Goal: Transaction & Acquisition: Purchase product/service

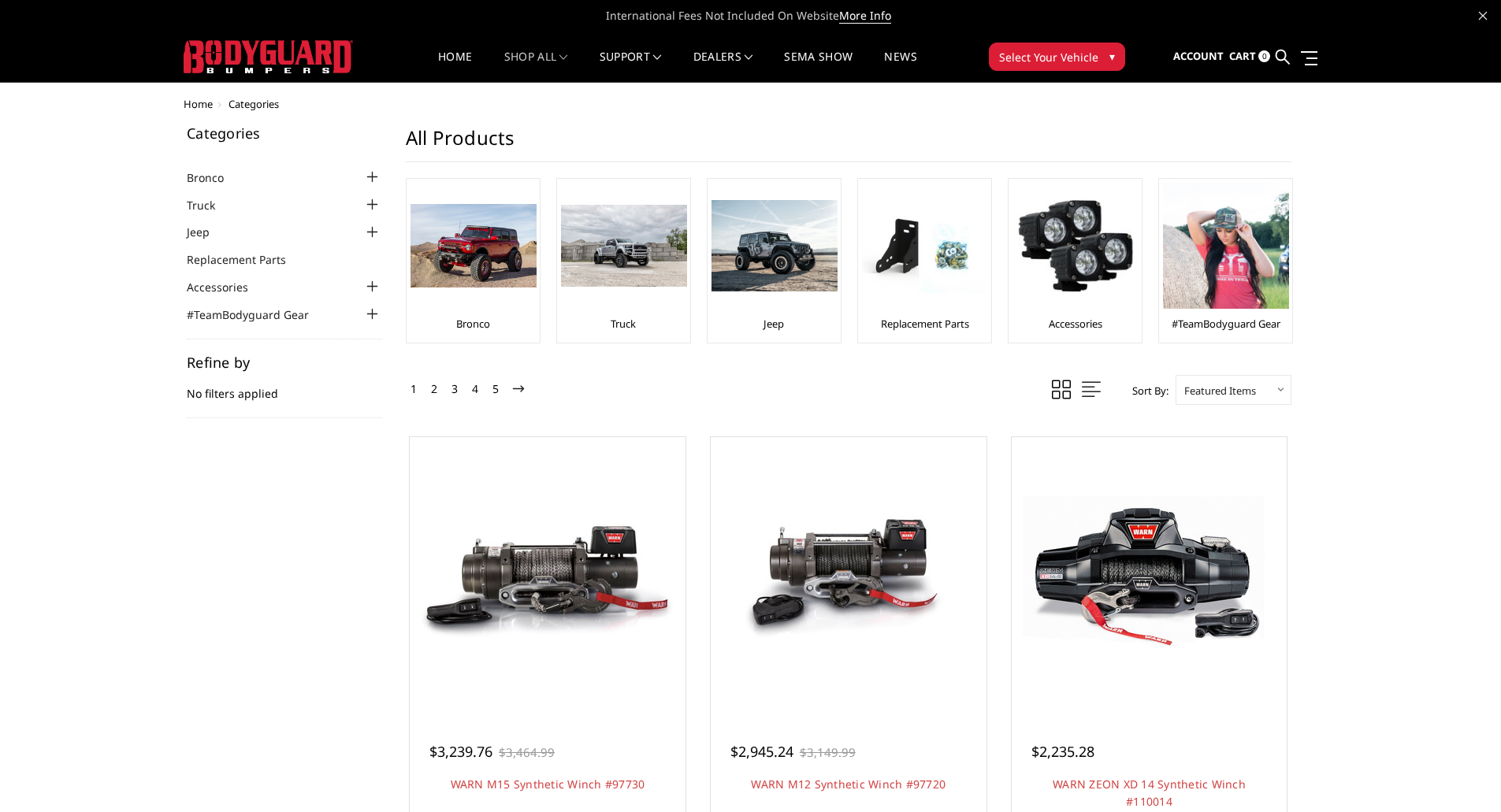
click at [370, 207] on div at bounding box center [373, 205] width 19 height 19
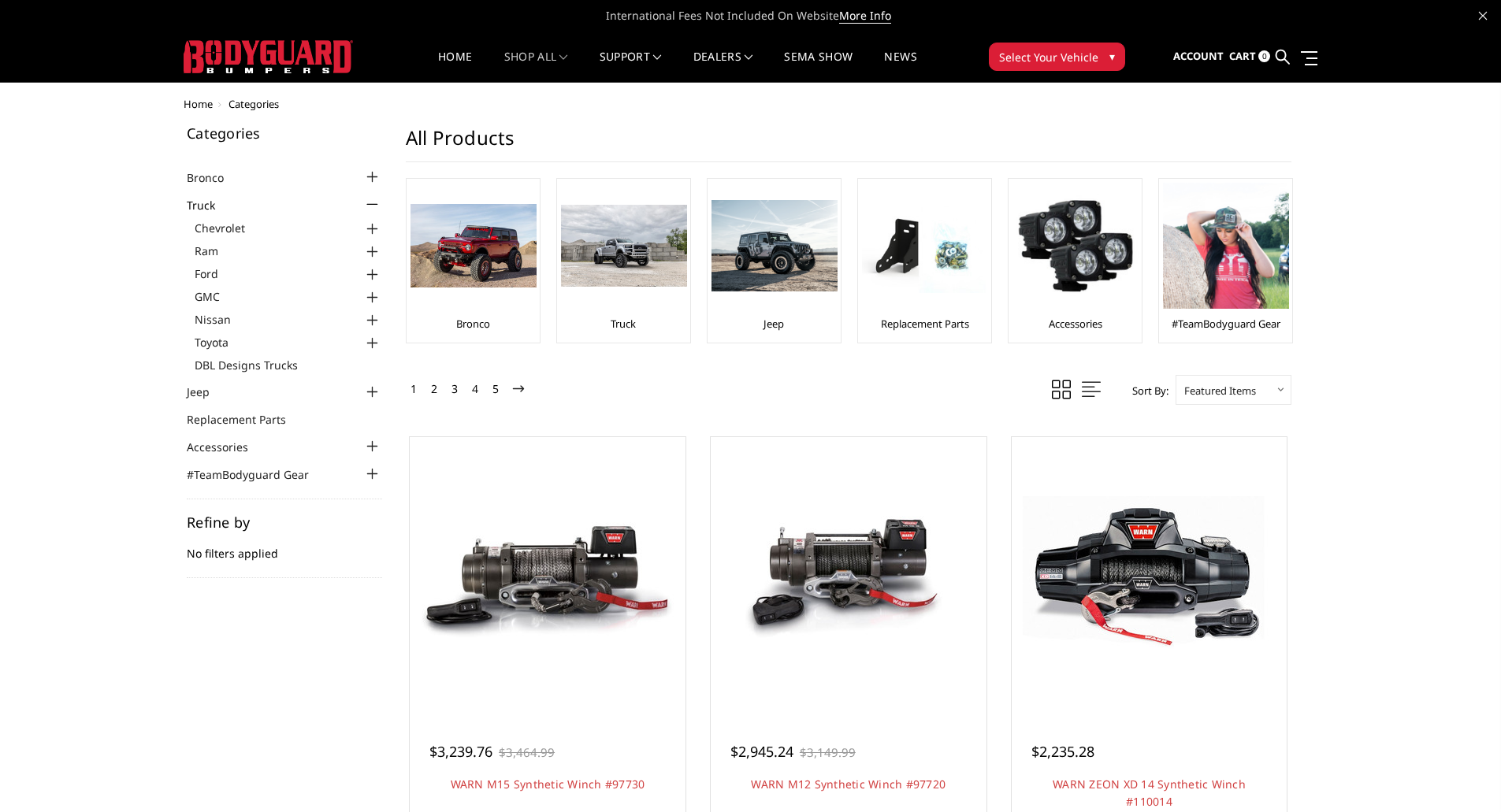
click at [368, 302] on div at bounding box center [373, 298] width 19 height 19
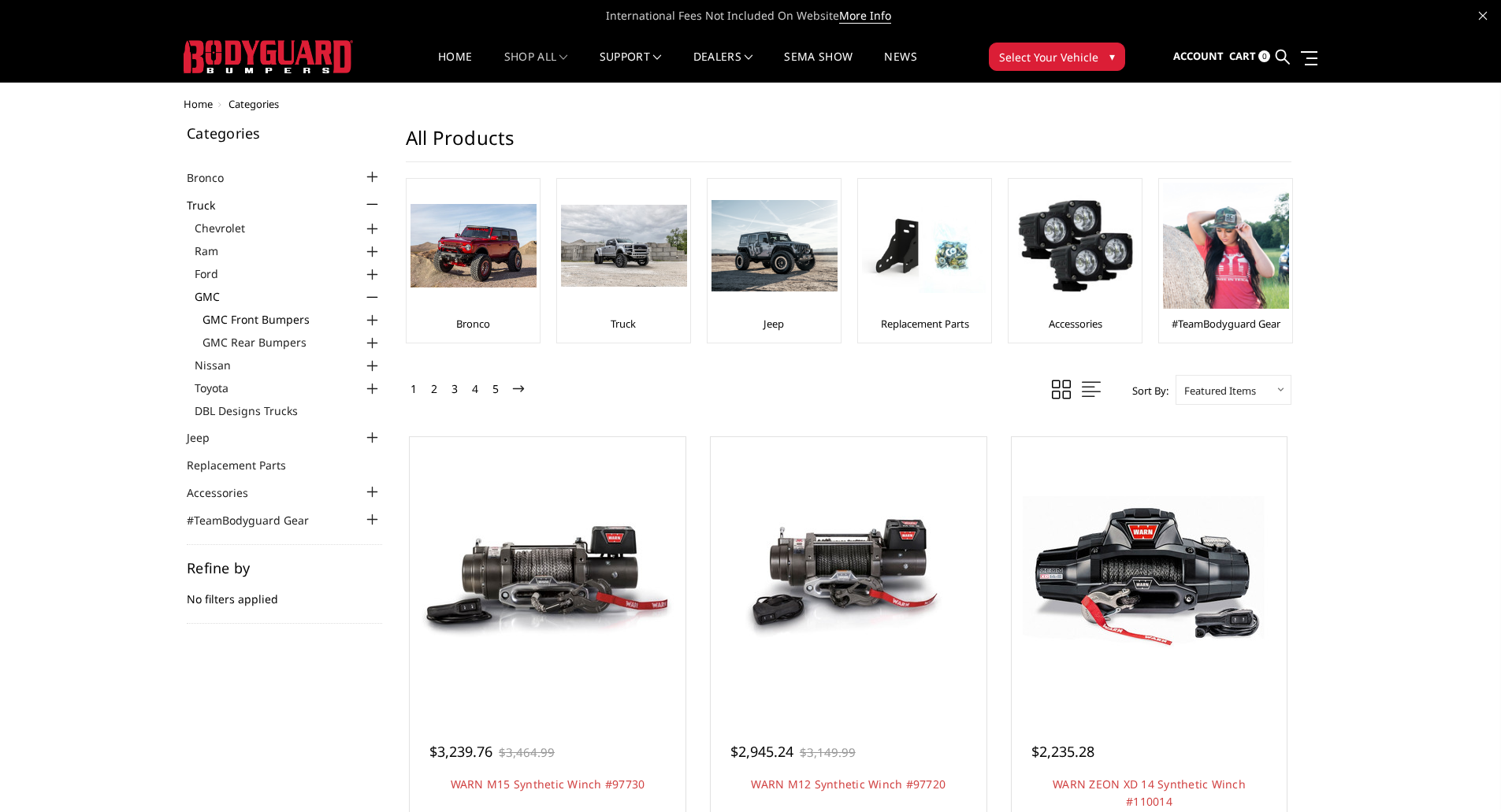
click at [260, 321] on link "GMC Front Bumpers" at bounding box center [292, 319] width 179 height 17
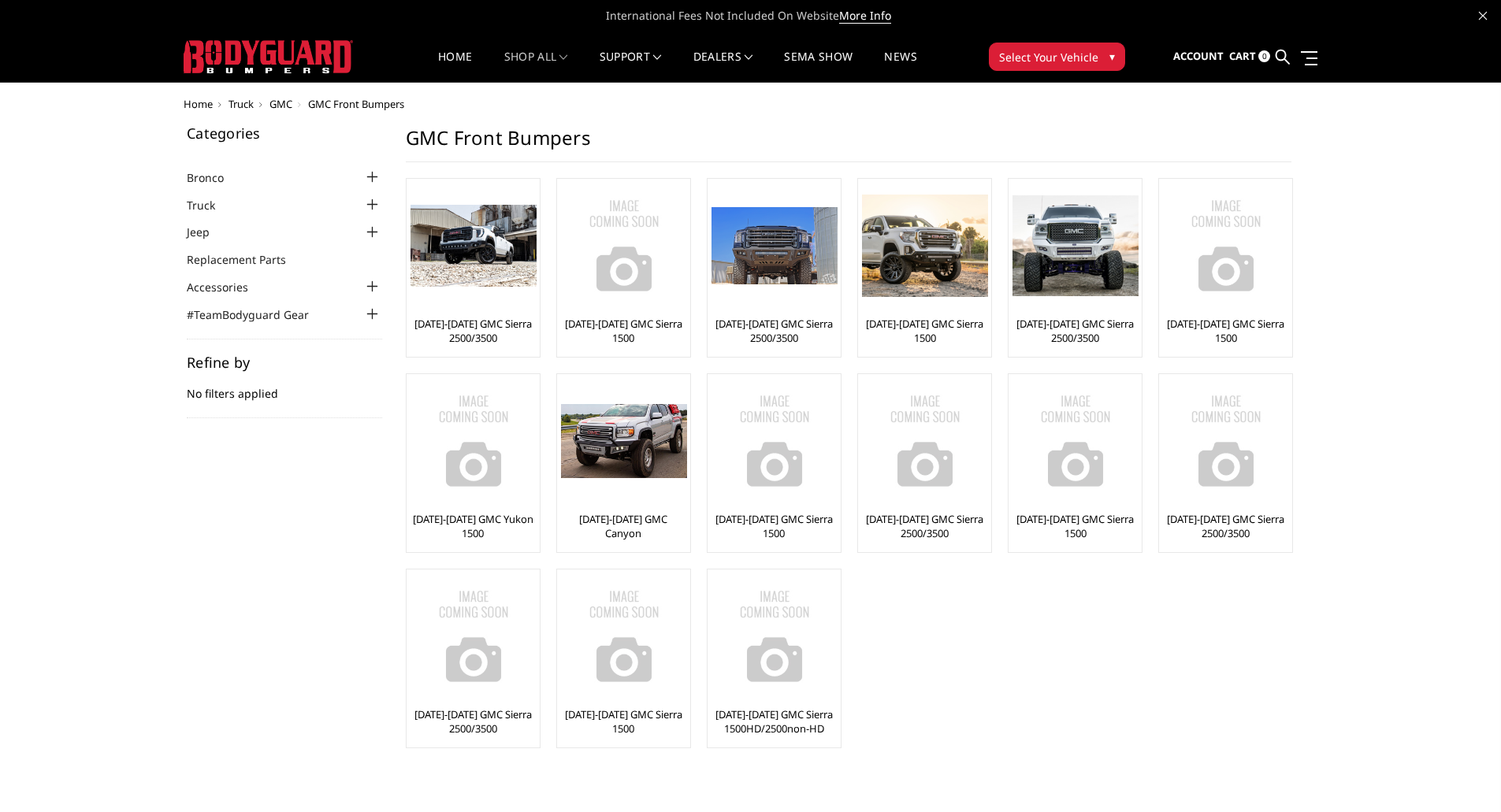
click at [374, 202] on div at bounding box center [373, 205] width 19 height 19
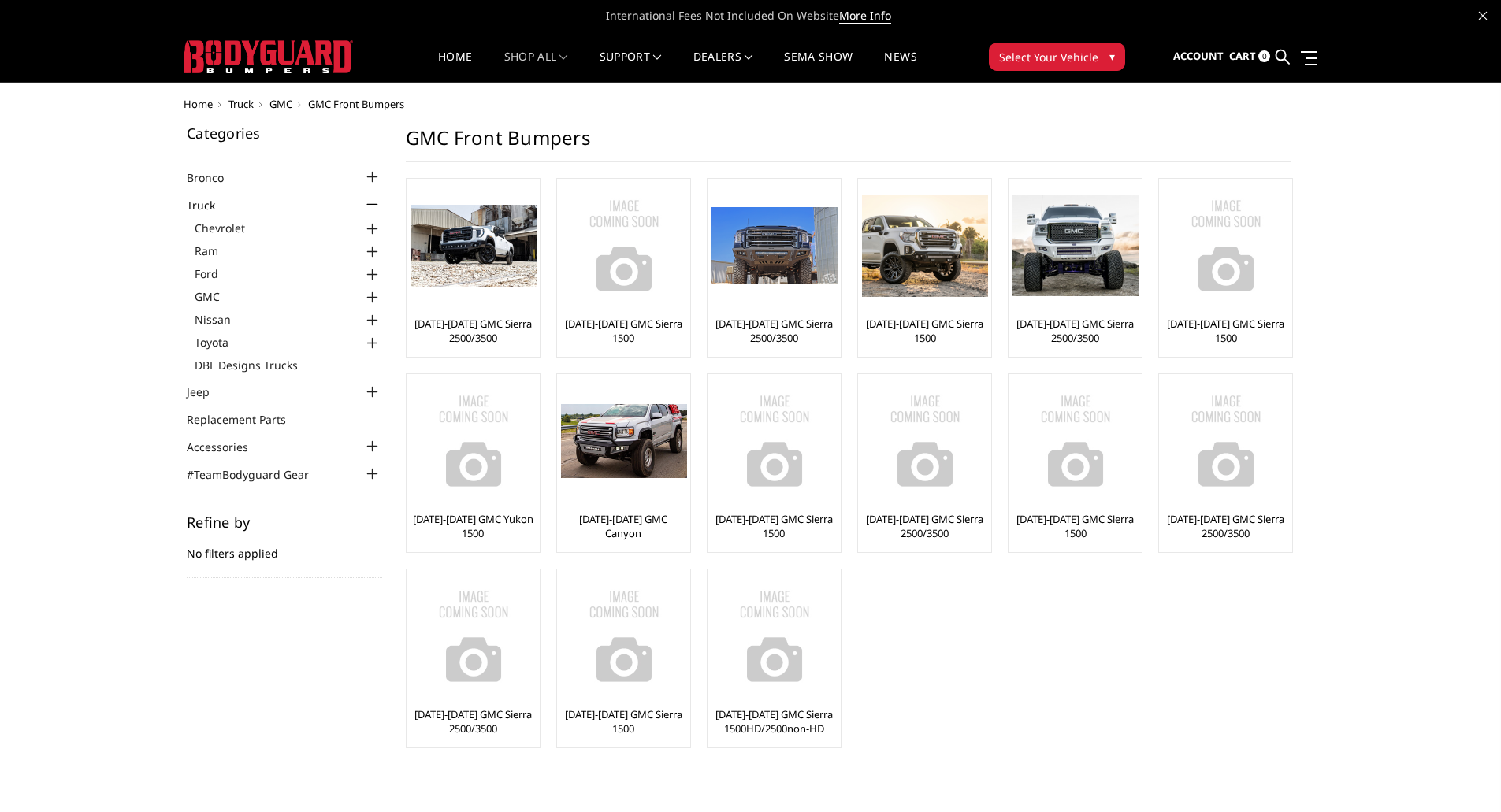
click at [371, 296] on div at bounding box center [373, 298] width 19 height 19
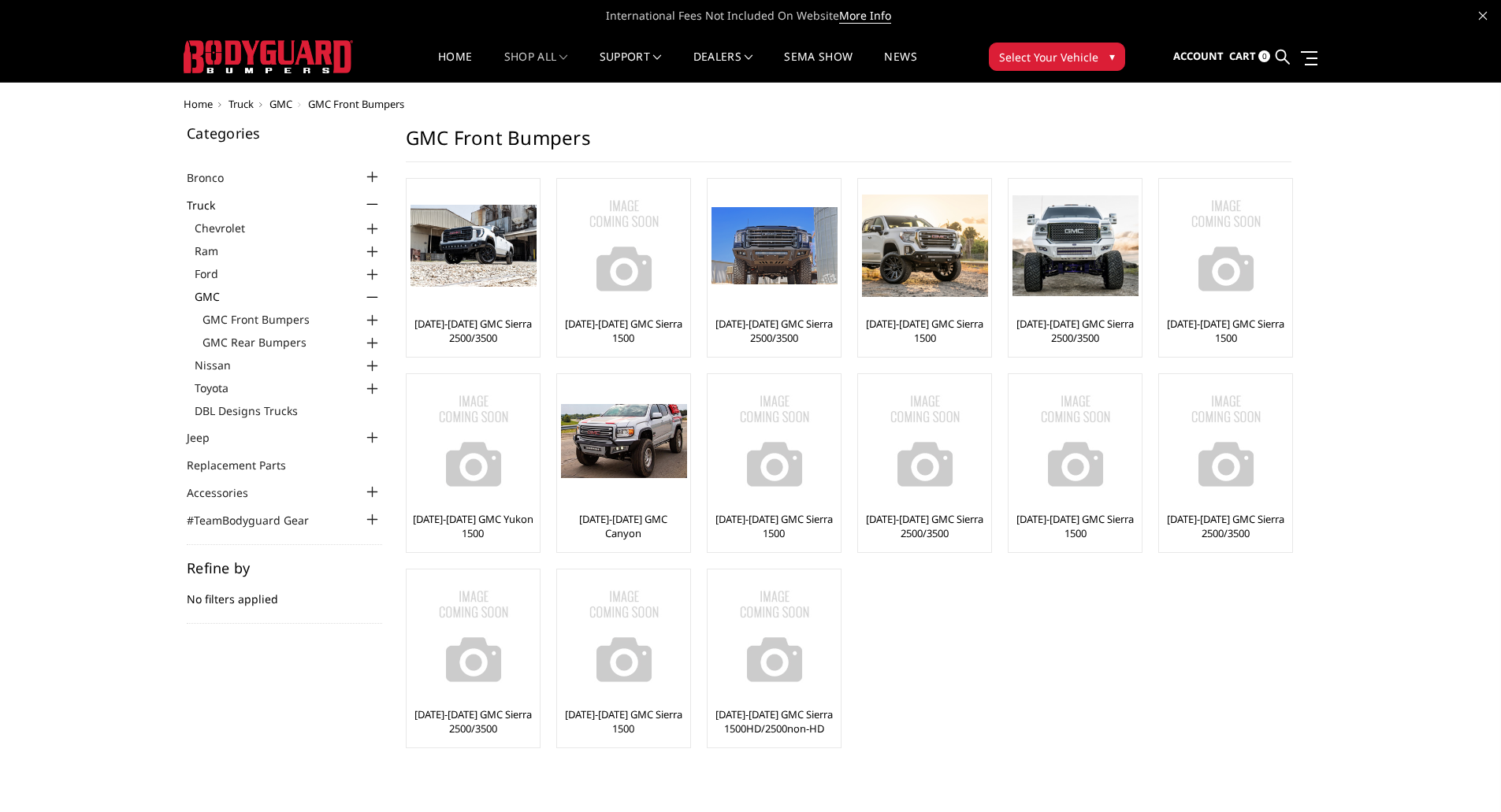
click at [375, 324] on div at bounding box center [373, 320] width 19 height 19
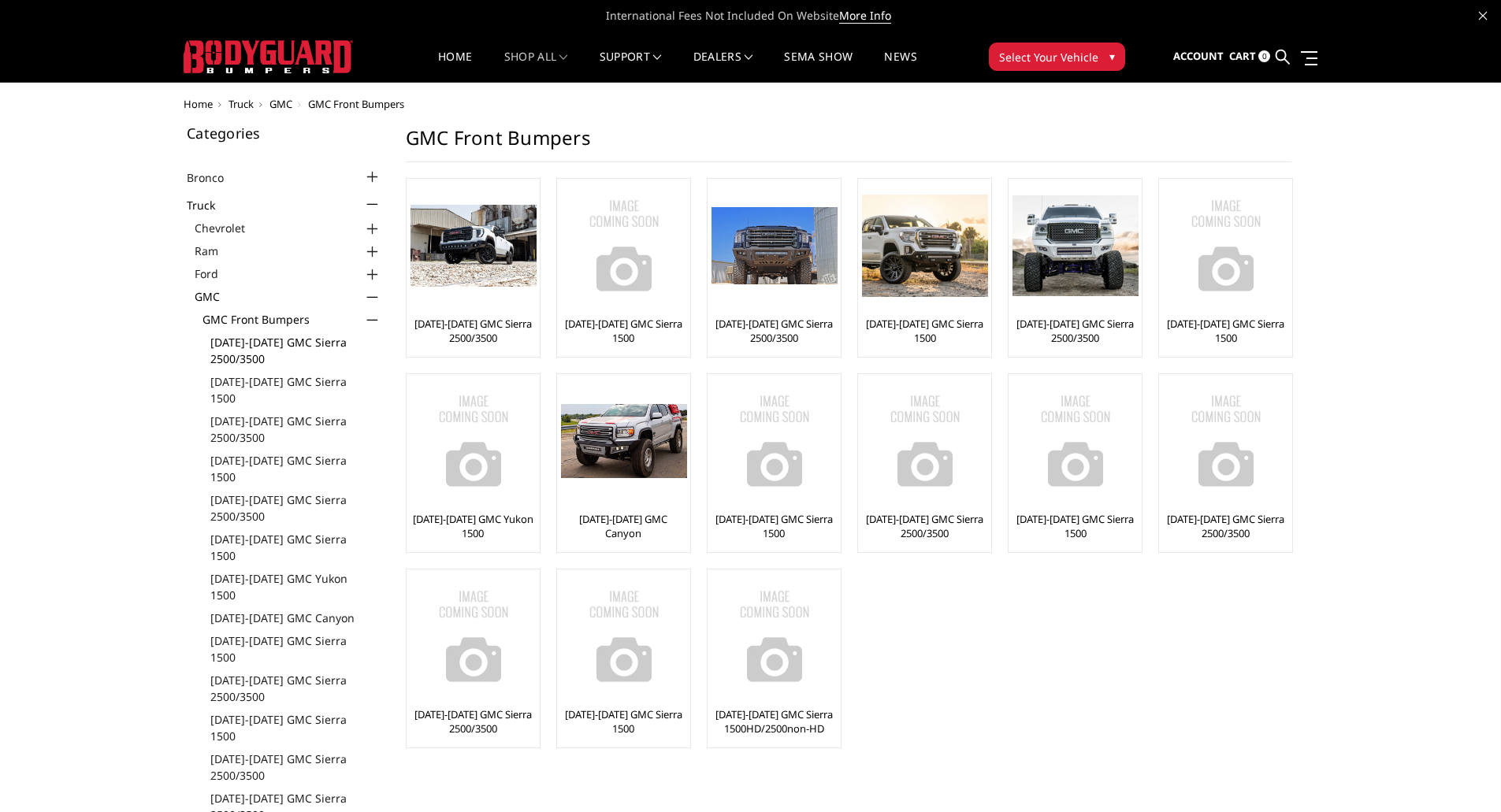
click at [277, 342] on link "[DATE]-[DATE] GMC Sierra 2500/3500" at bounding box center [296, 351] width 171 height 33
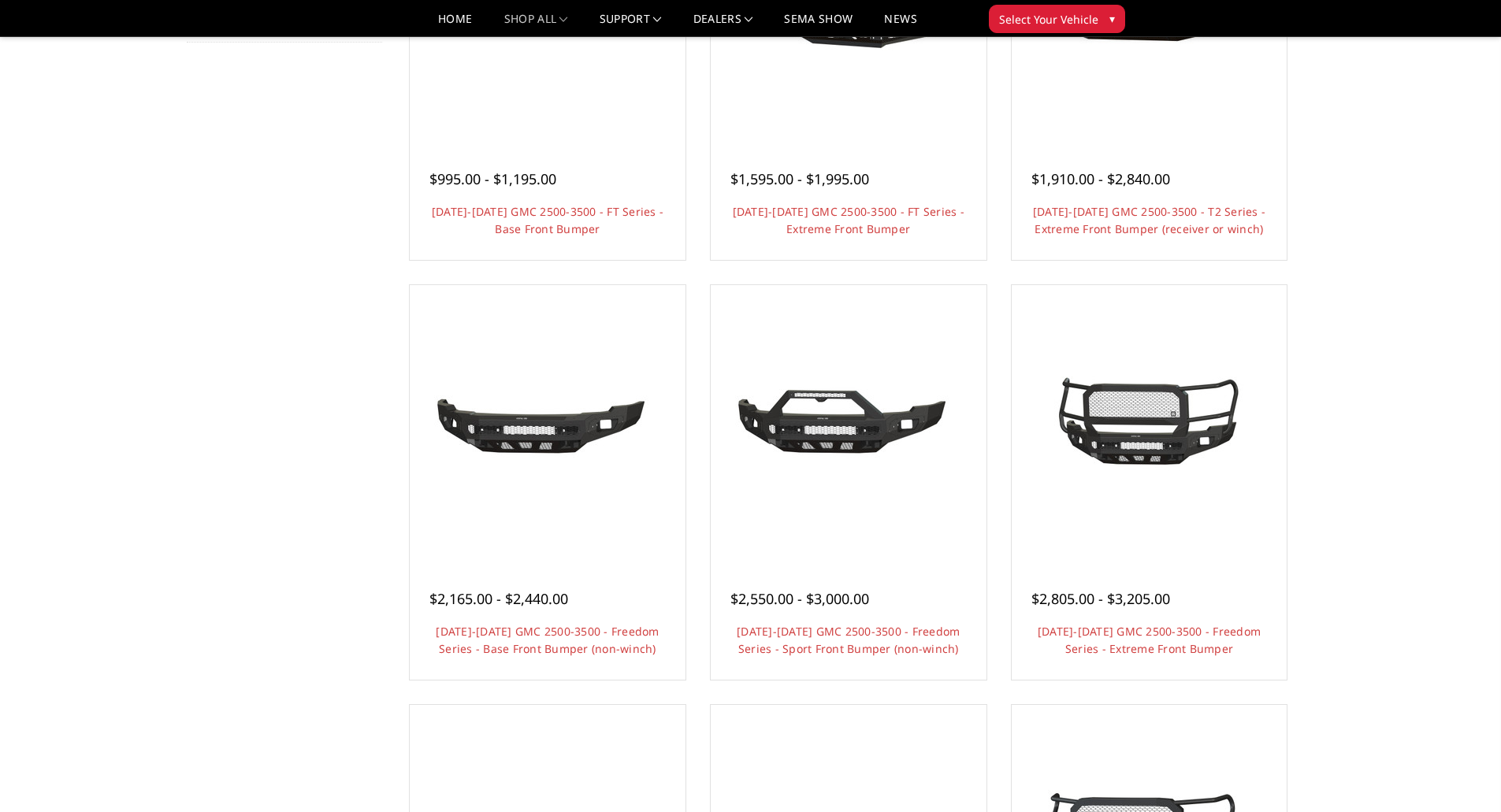
scroll to position [473, 0]
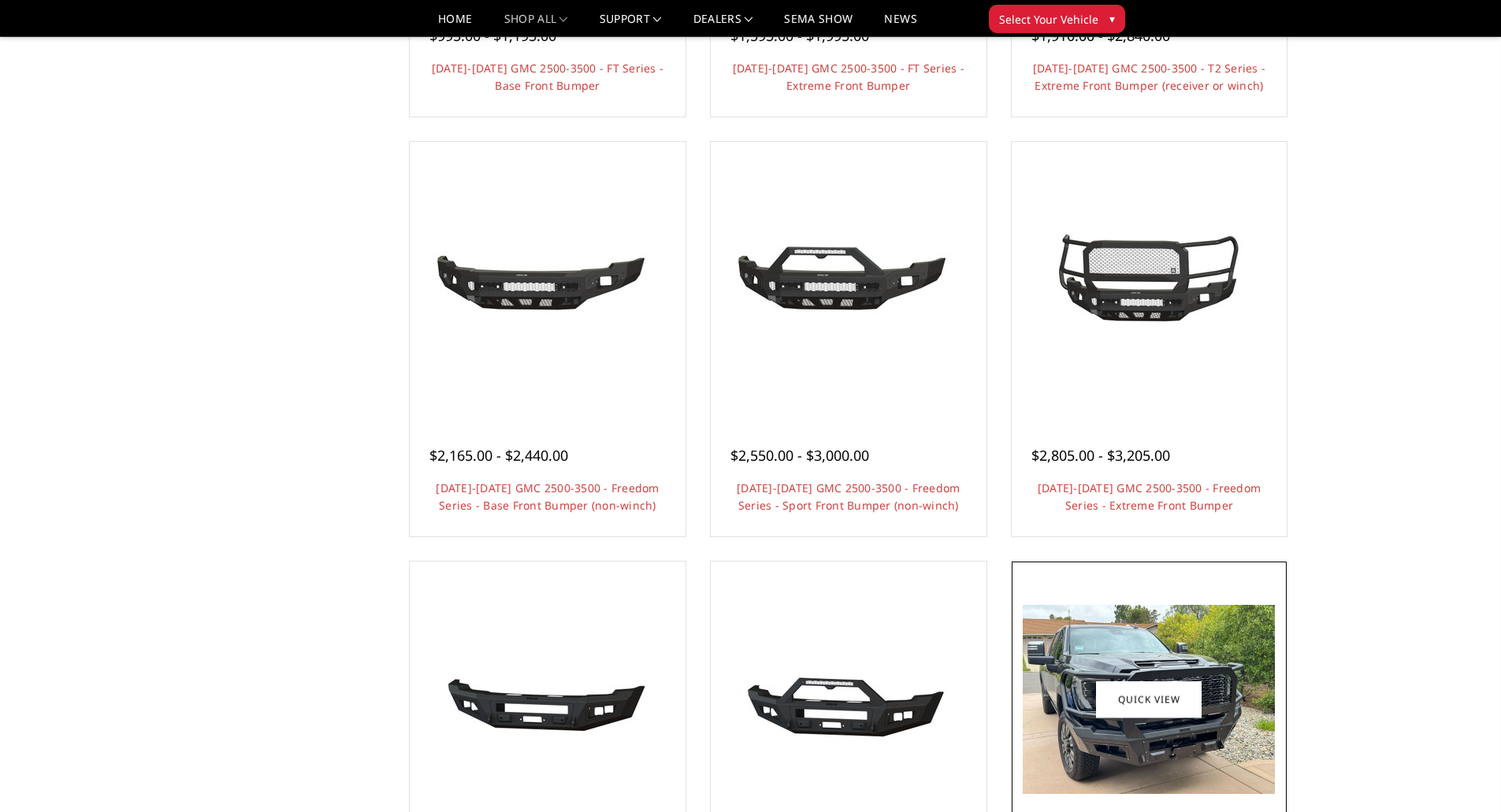
click at [1067, 669] on img at bounding box center [1149, 699] width 252 height 189
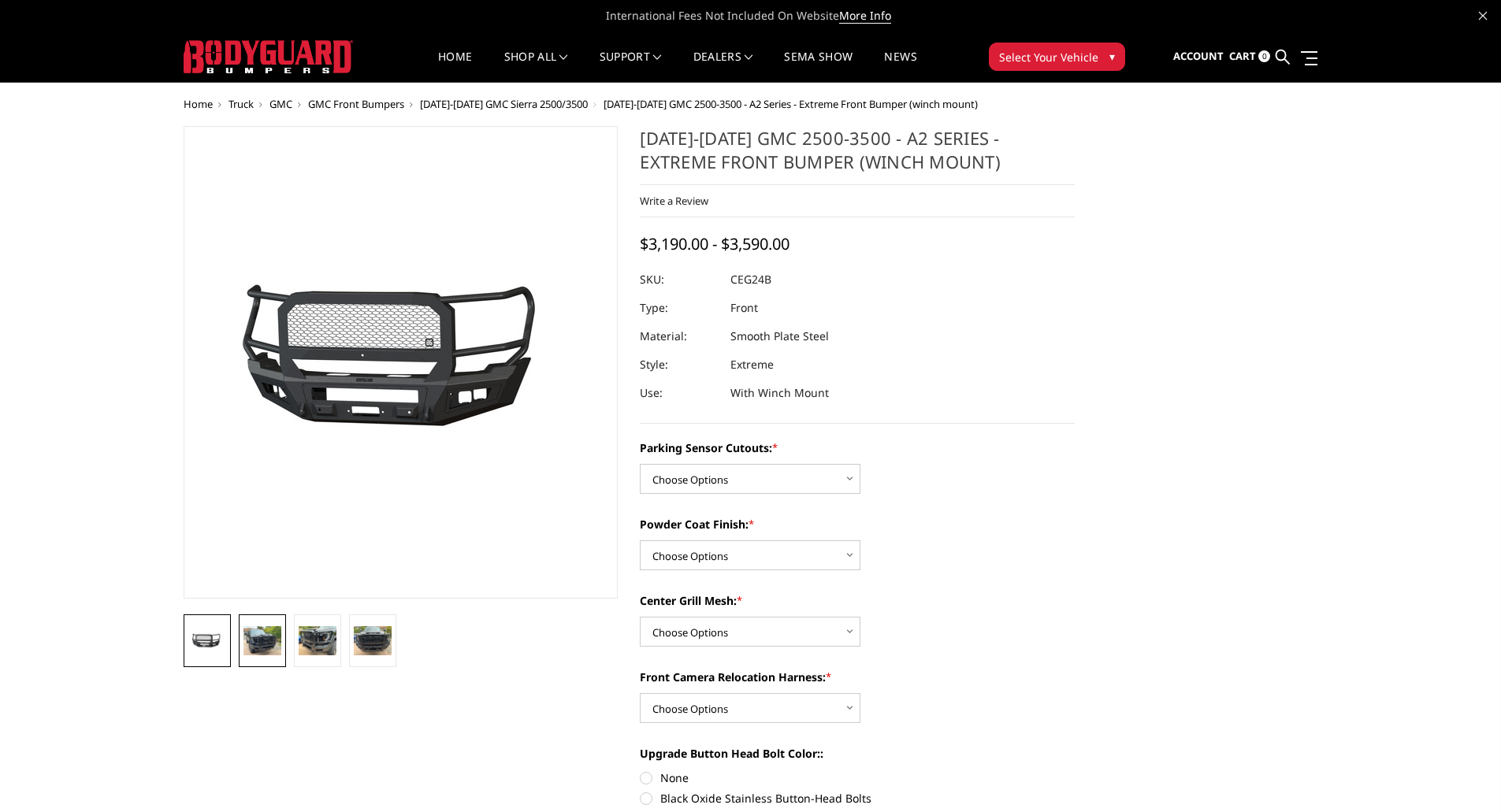
click at [252, 638] on img at bounding box center [261, 641] width 37 height 29
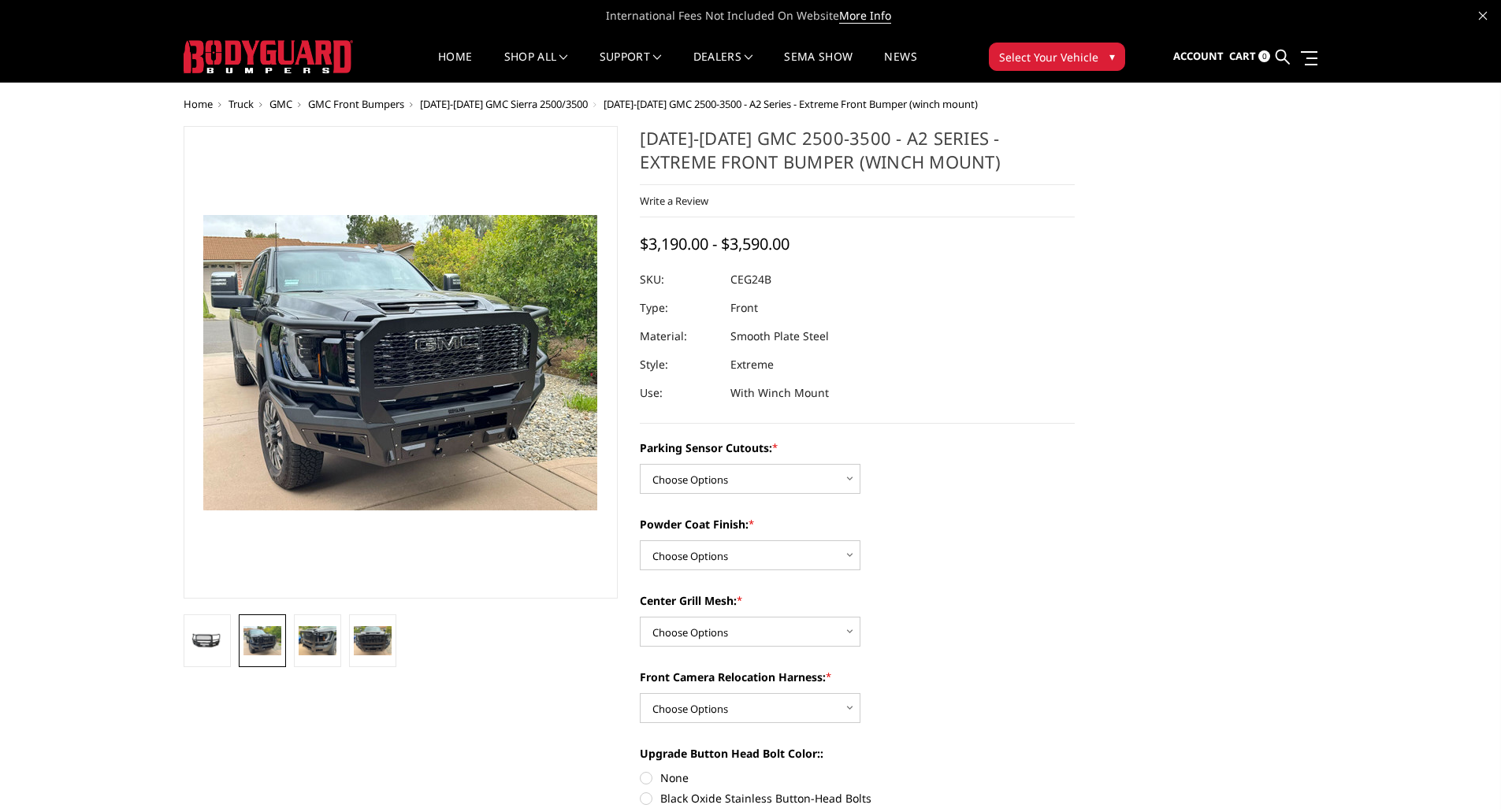
click at [292, 636] on li at bounding box center [317, 641] width 55 height 53
click at [330, 634] on img at bounding box center [317, 641] width 37 height 29
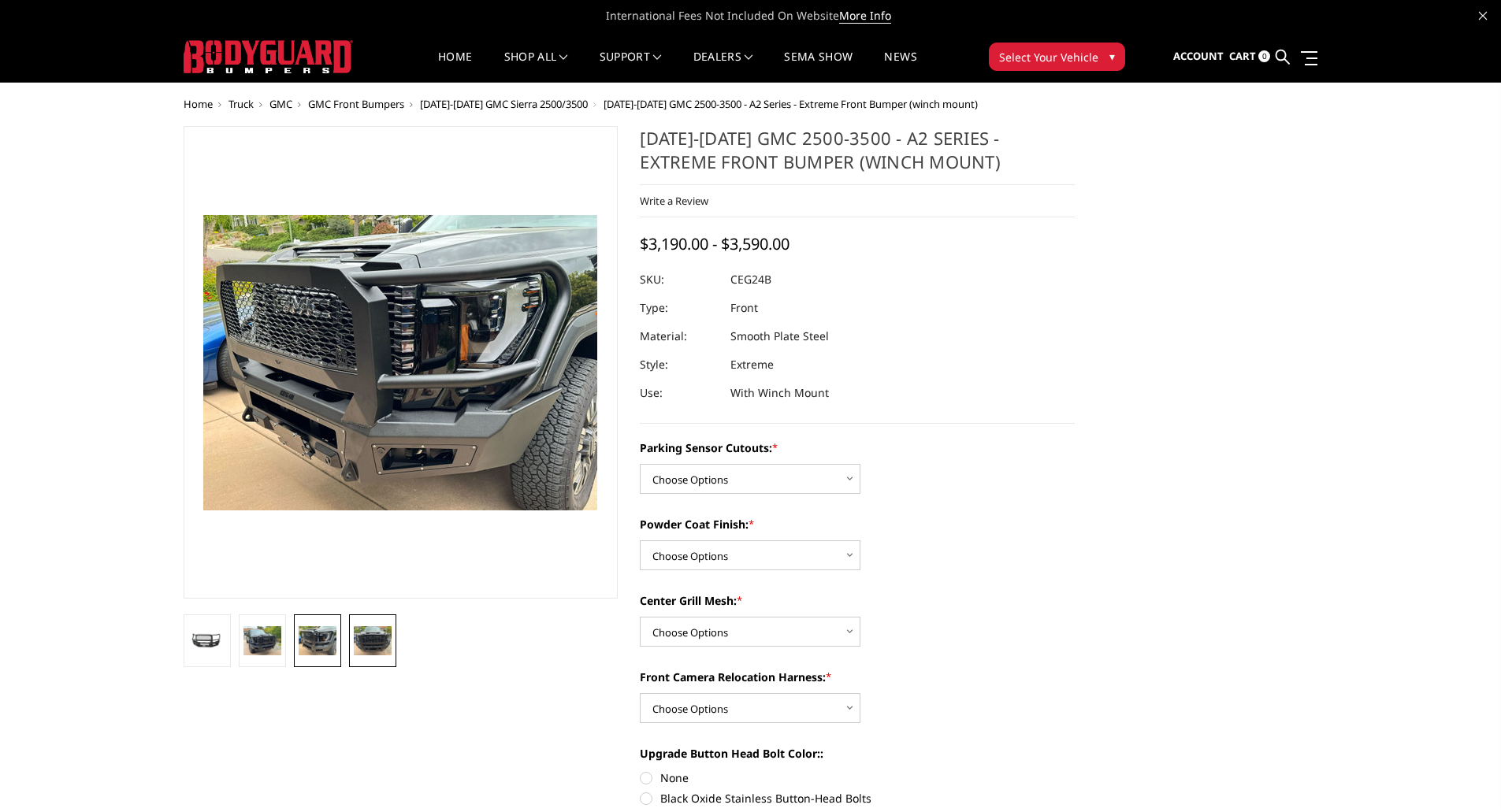
click at [376, 641] on img at bounding box center [372, 641] width 37 height 29
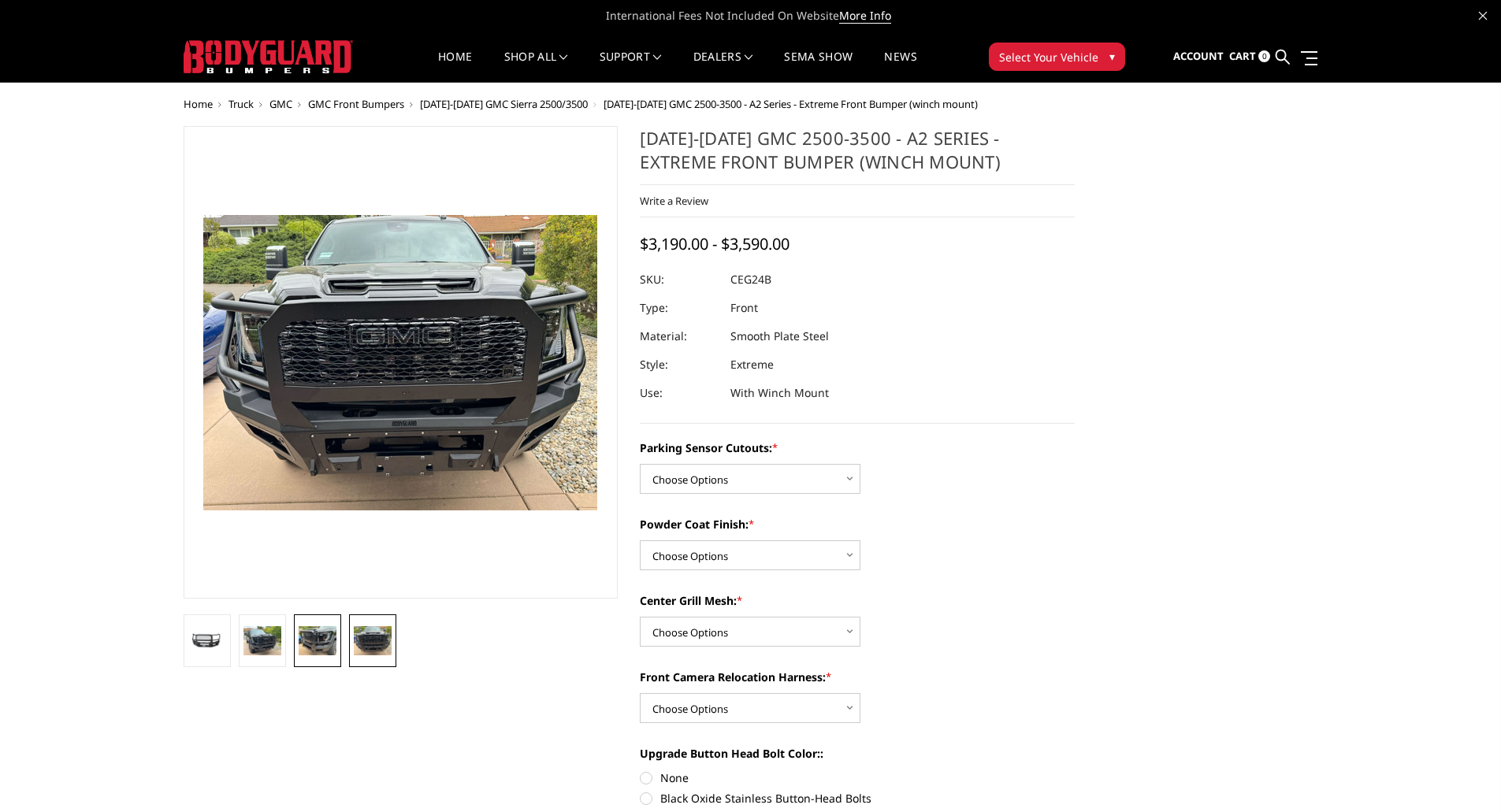
click at [313, 636] on img at bounding box center [317, 641] width 37 height 29
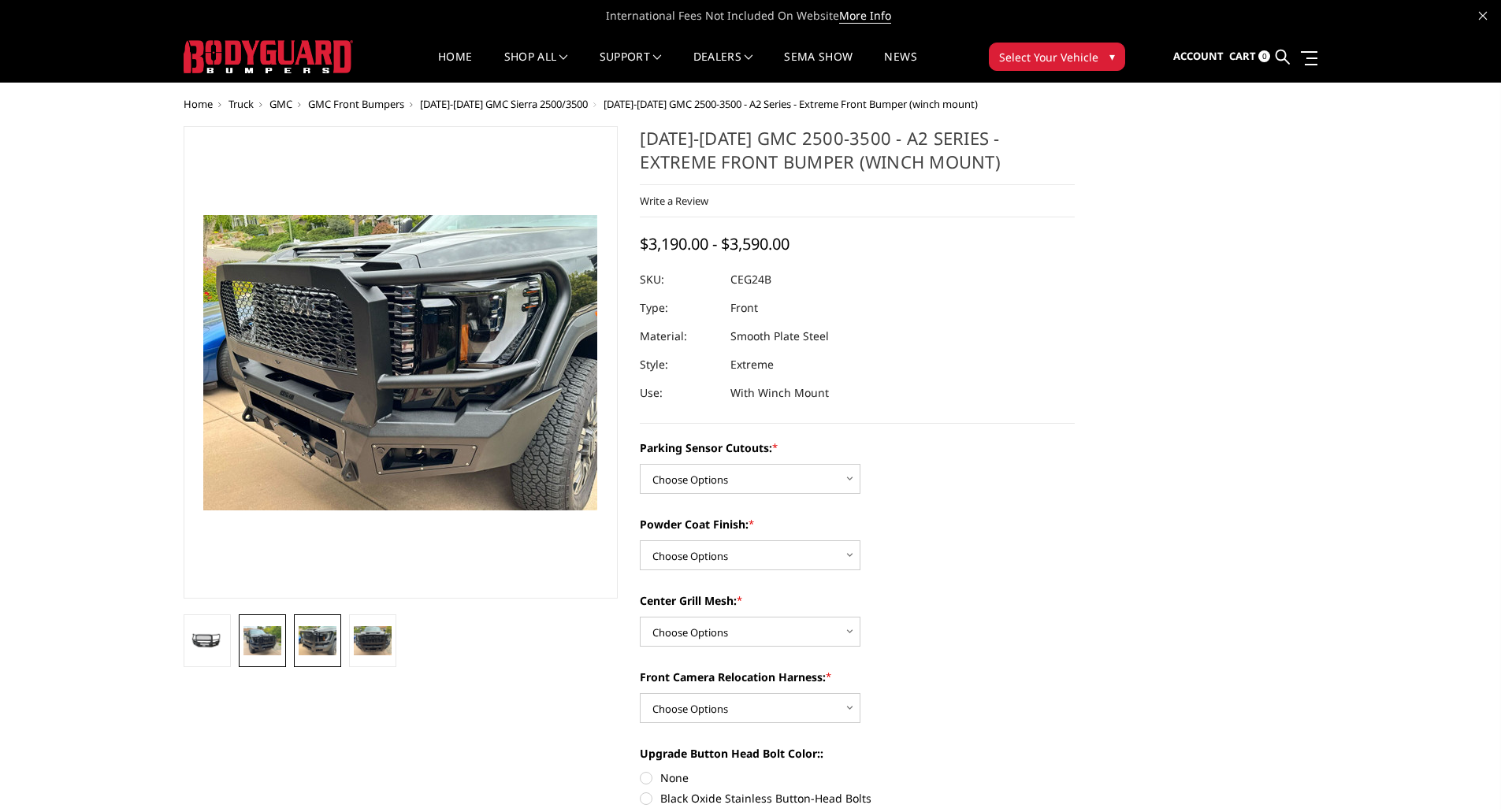
click at [240, 636] on link at bounding box center [261, 641] width 47 height 53
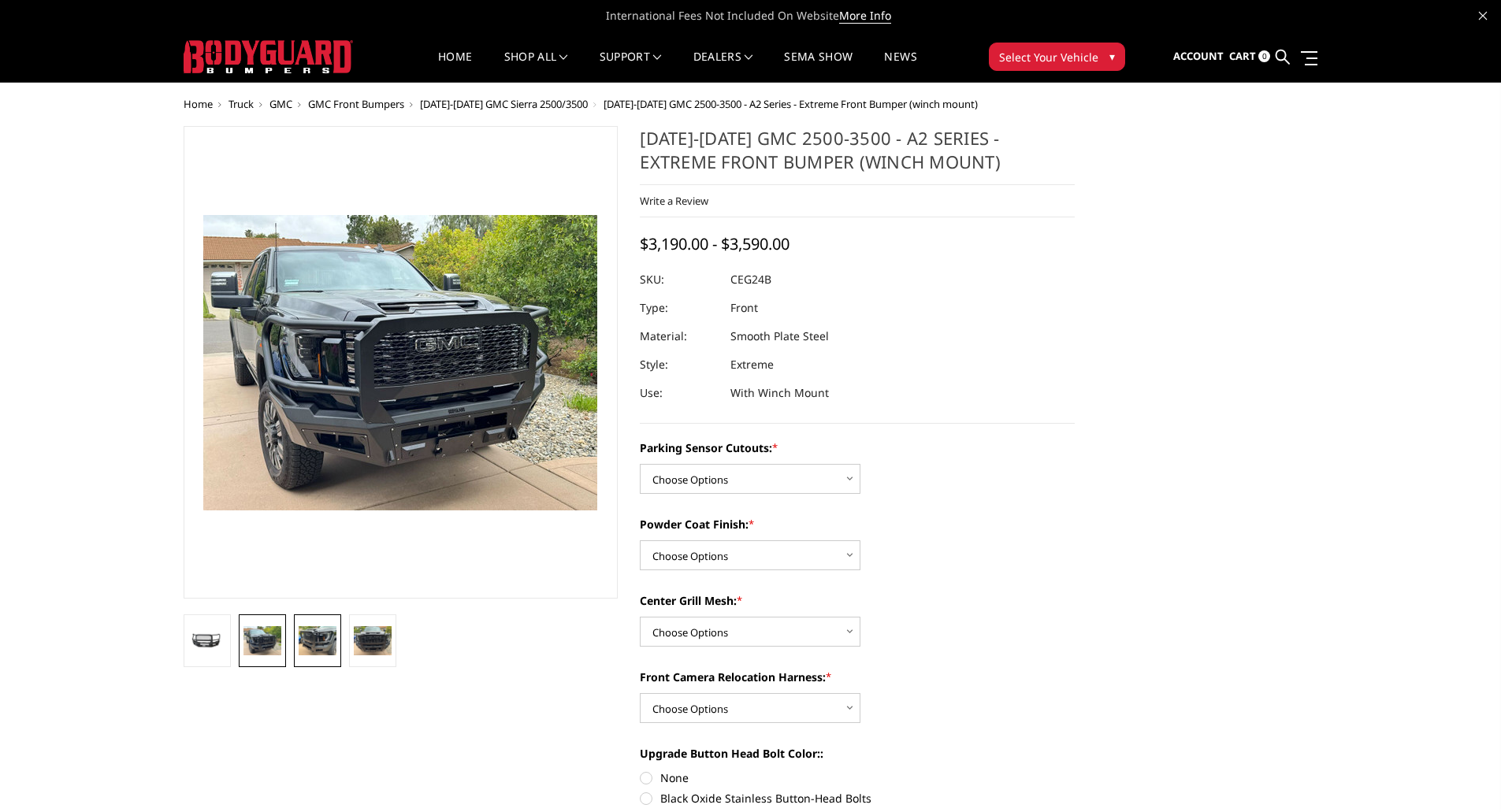
click at [329, 637] on img at bounding box center [317, 641] width 37 height 29
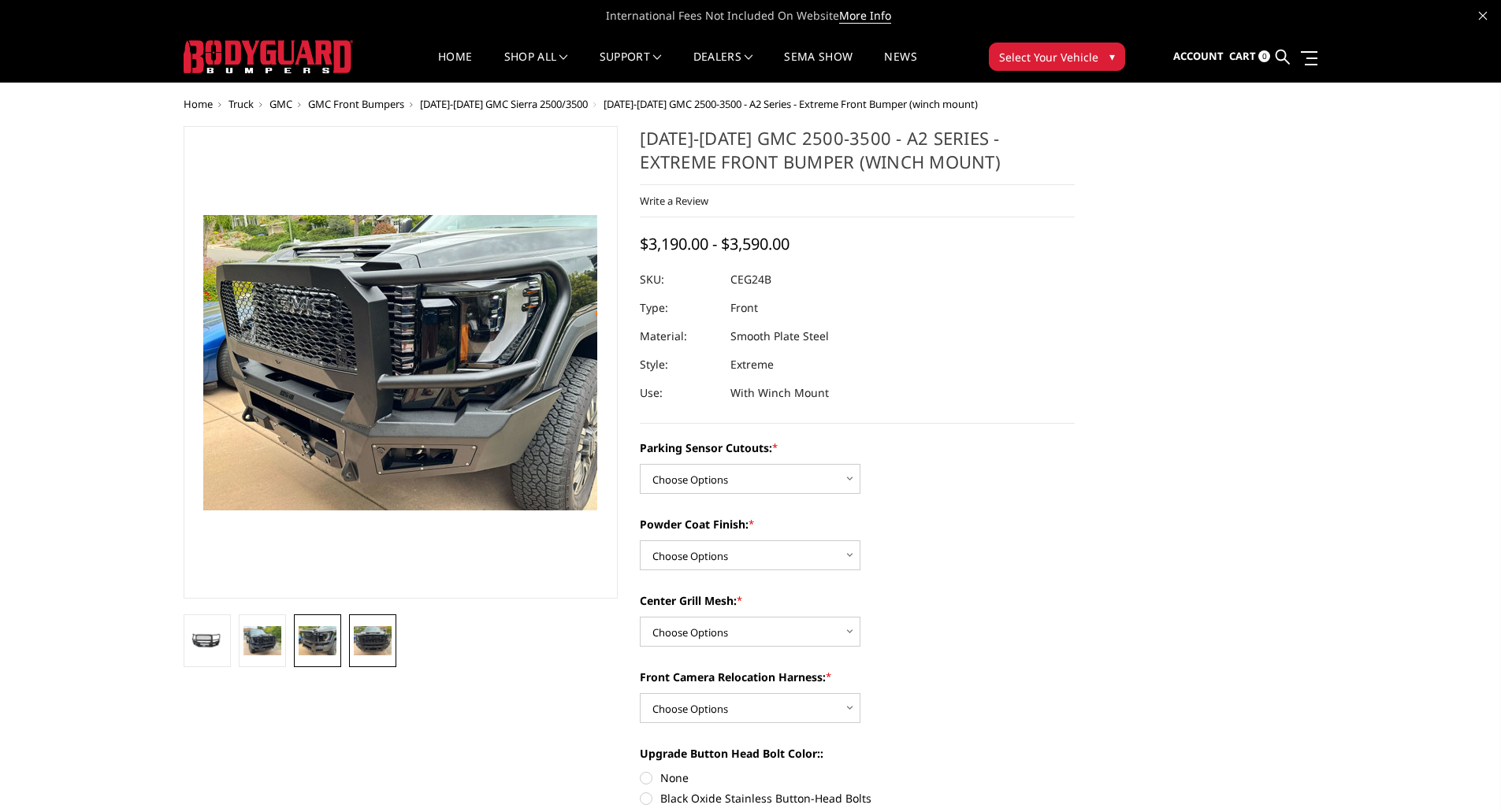
click at [371, 636] on img at bounding box center [372, 641] width 37 height 29
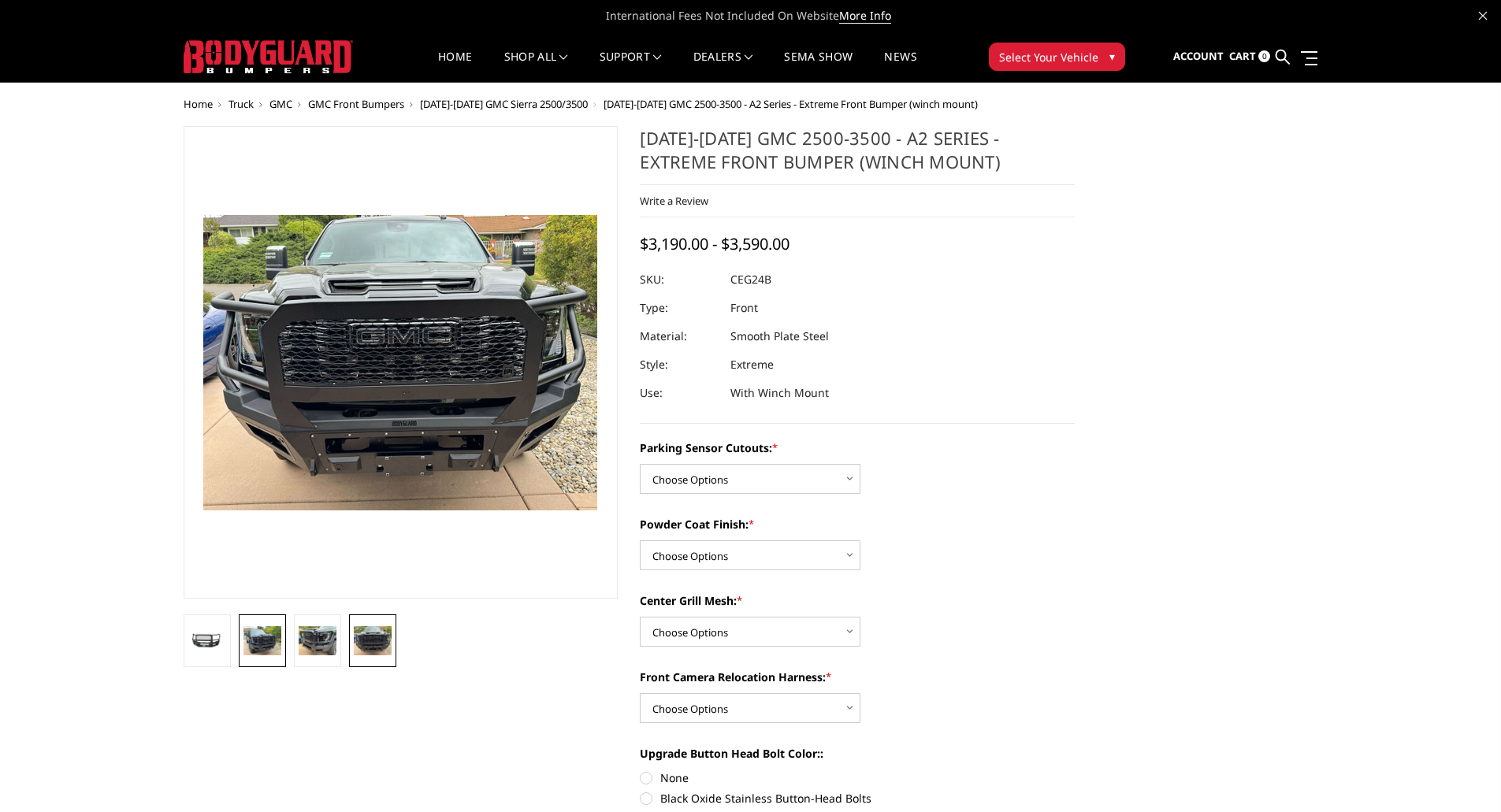
click at [238, 634] on link at bounding box center [261, 641] width 47 height 53
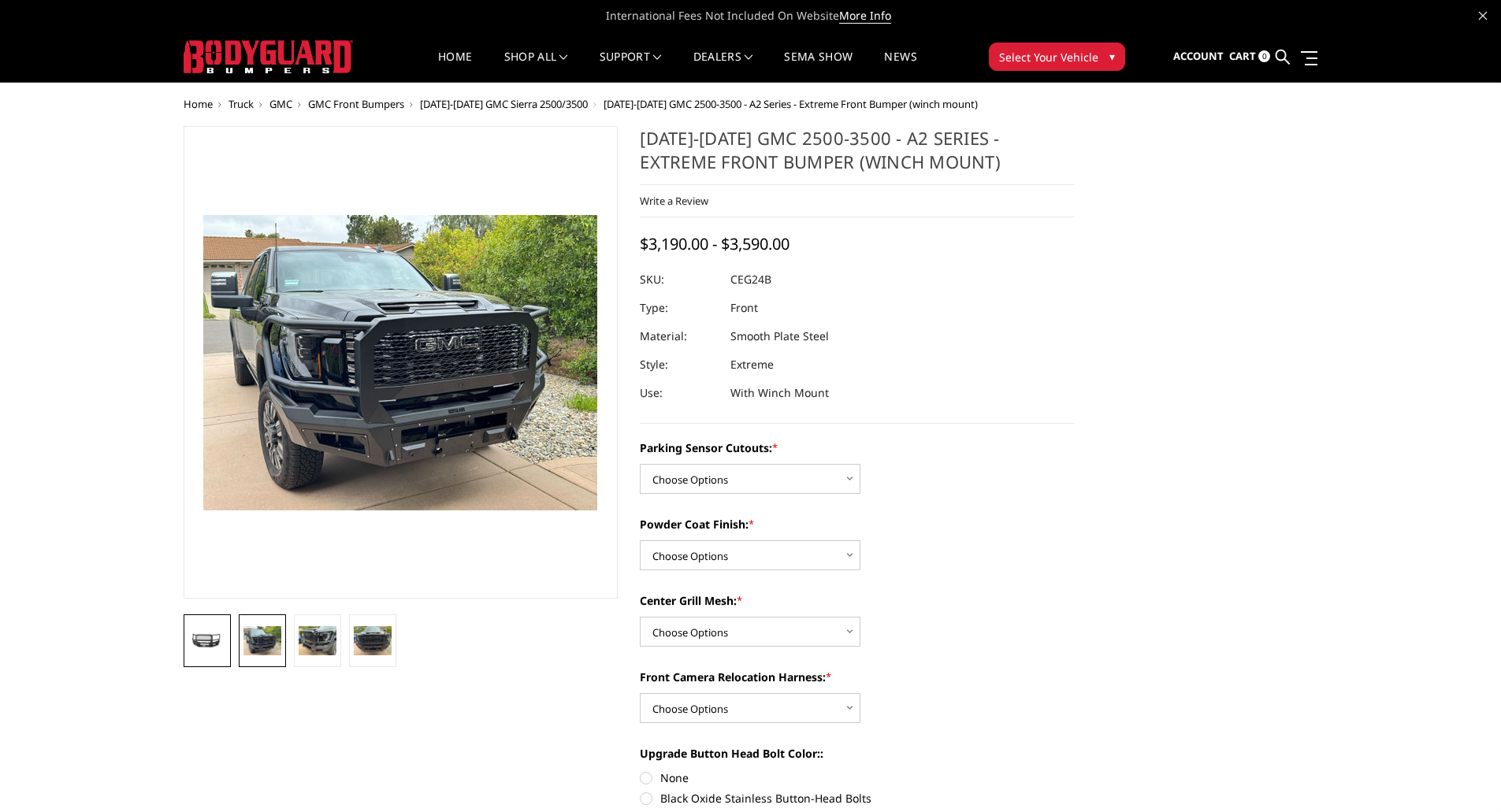
click at [186, 633] on link at bounding box center [206, 641] width 47 height 53
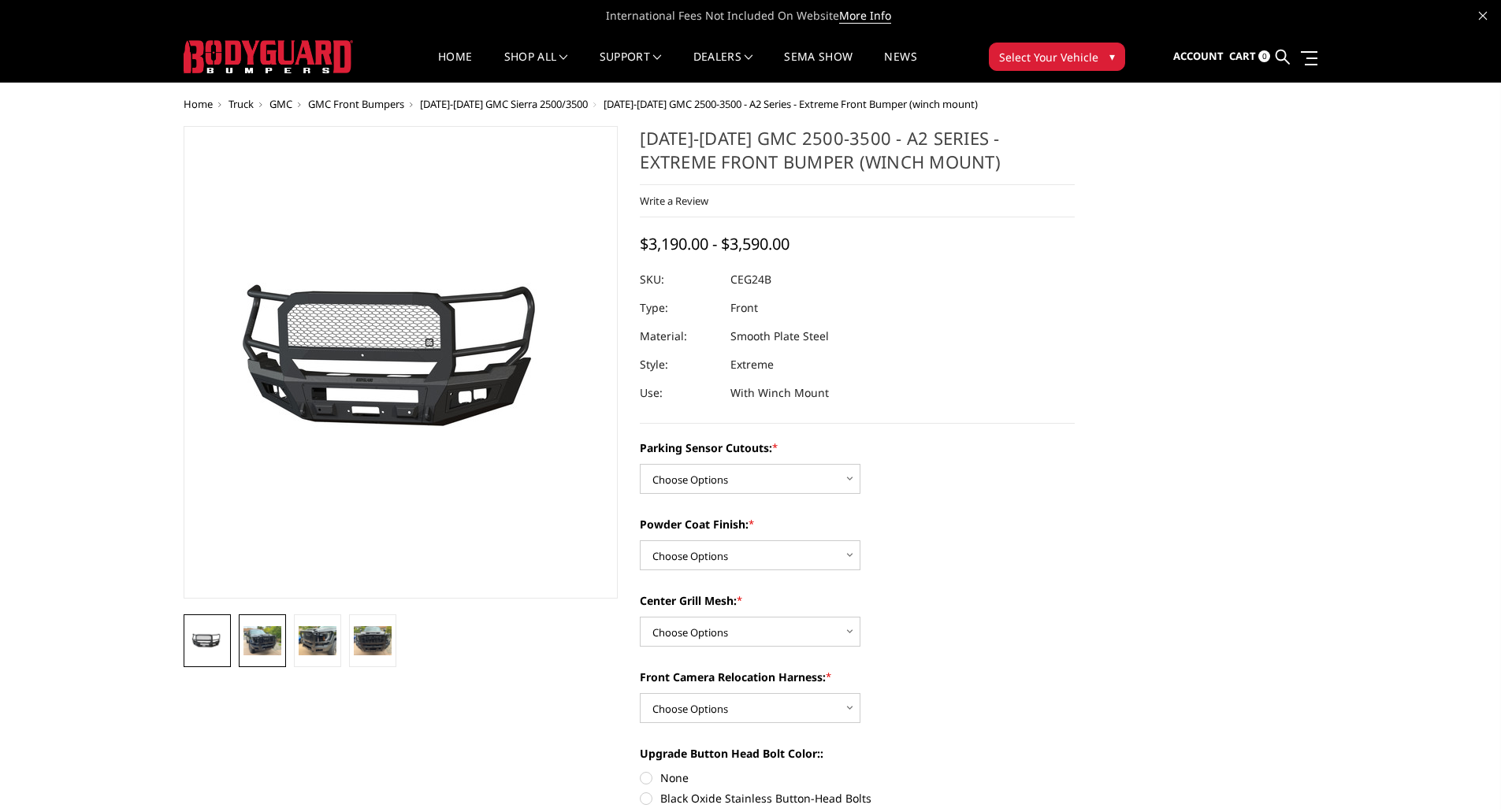
click at [261, 635] on img at bounding box center [261, 641] width 37 height 29
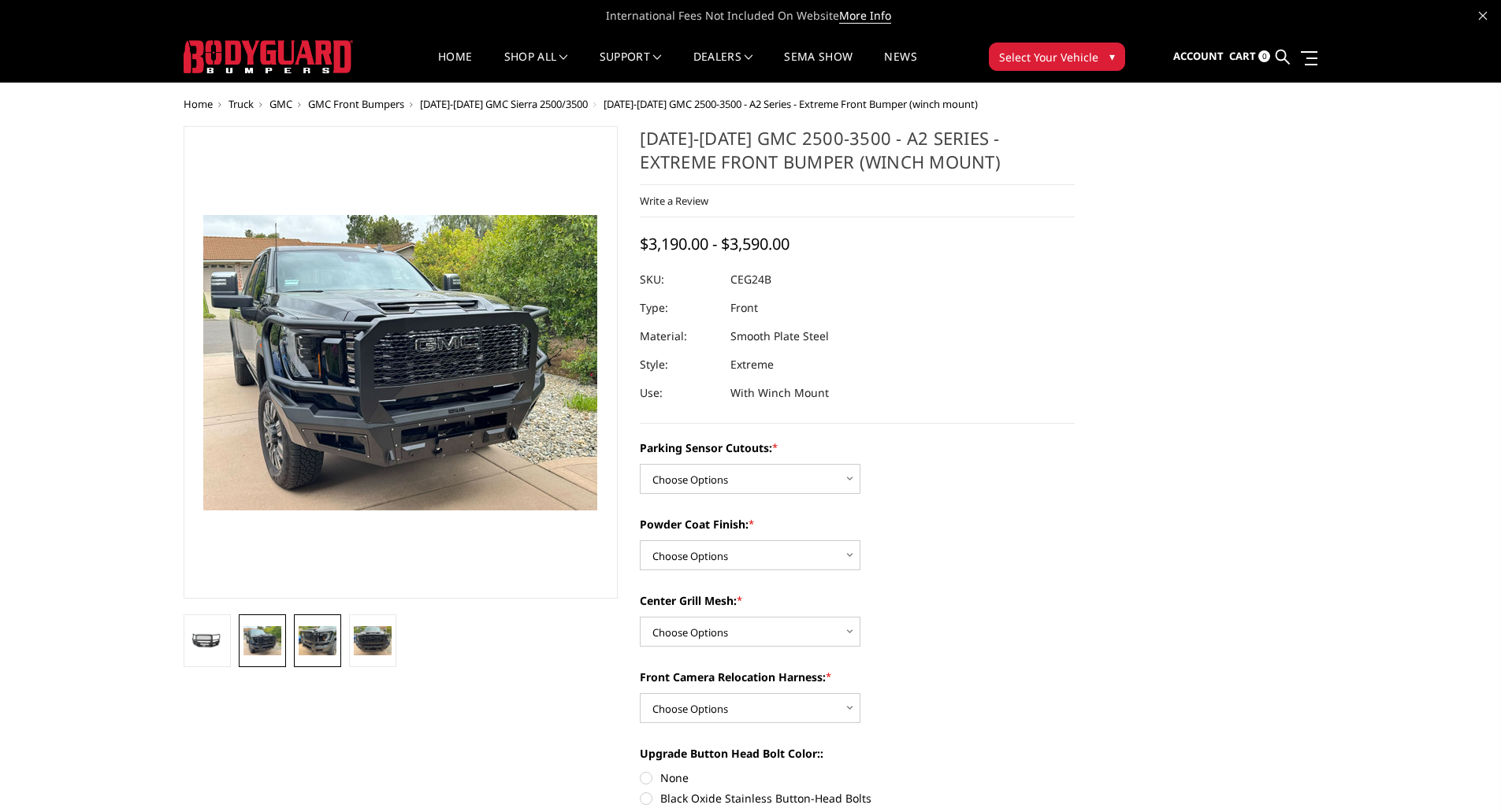
click at [328, 635] on img at bounding box center [317, 641] width 37 height 29
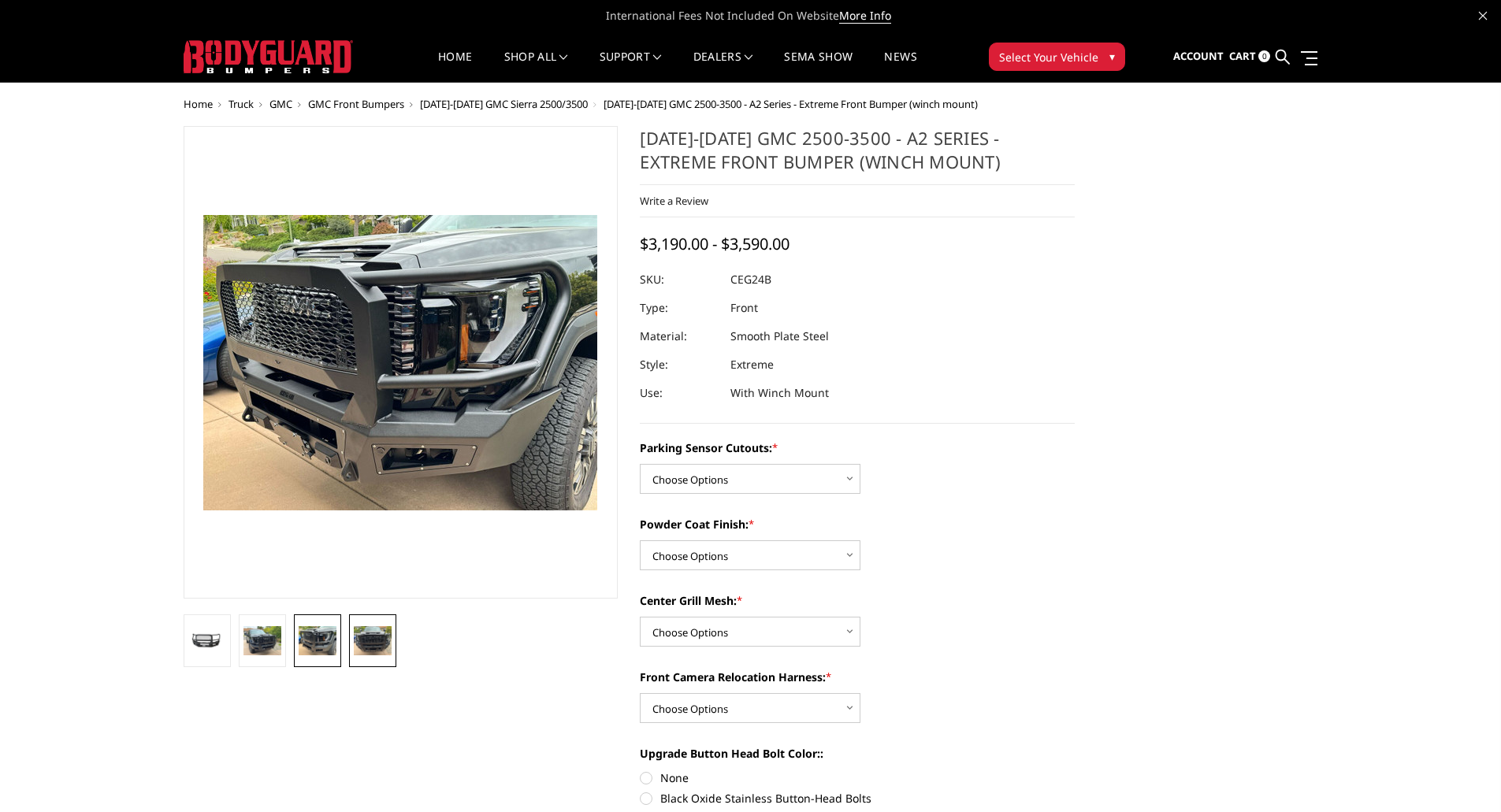
click at [370, 638] on img at bounding box center [372, 641] width 37 height 29
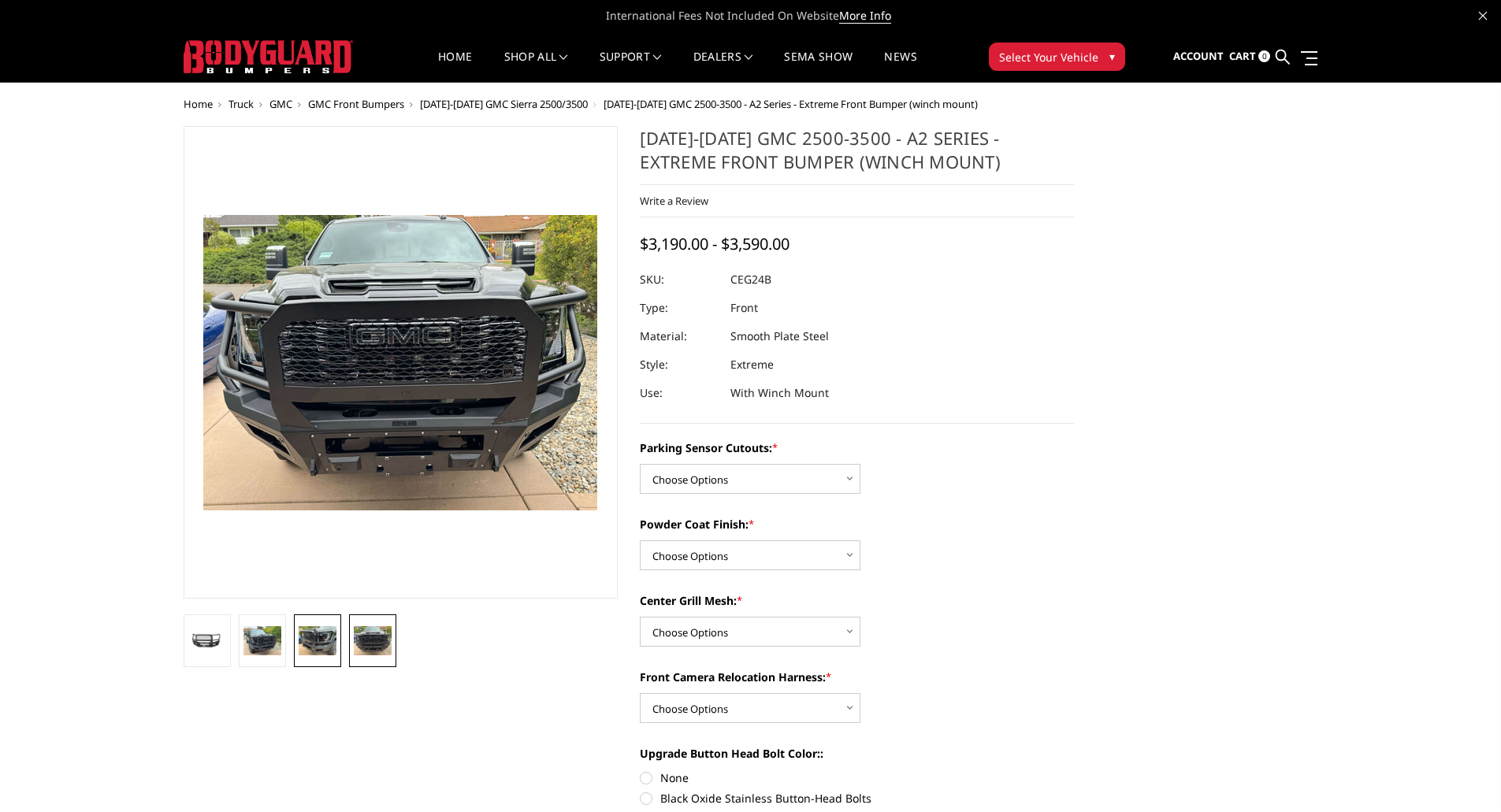
click at [316, 637] on img at bounding box center [317, 641] width 37 height 29
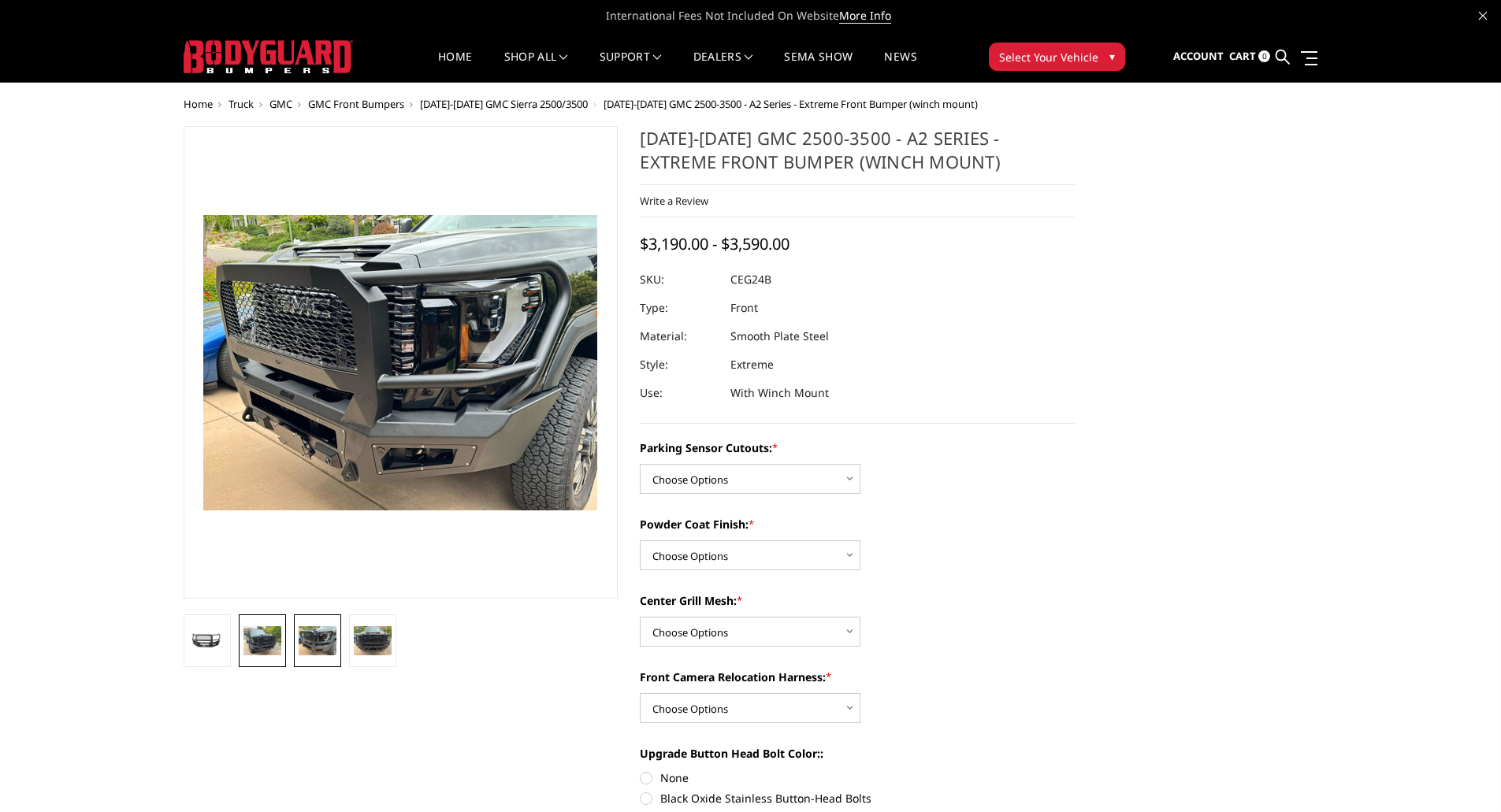
click at [242, 634] on link at bounding box center [261, 641] width 47 height 53
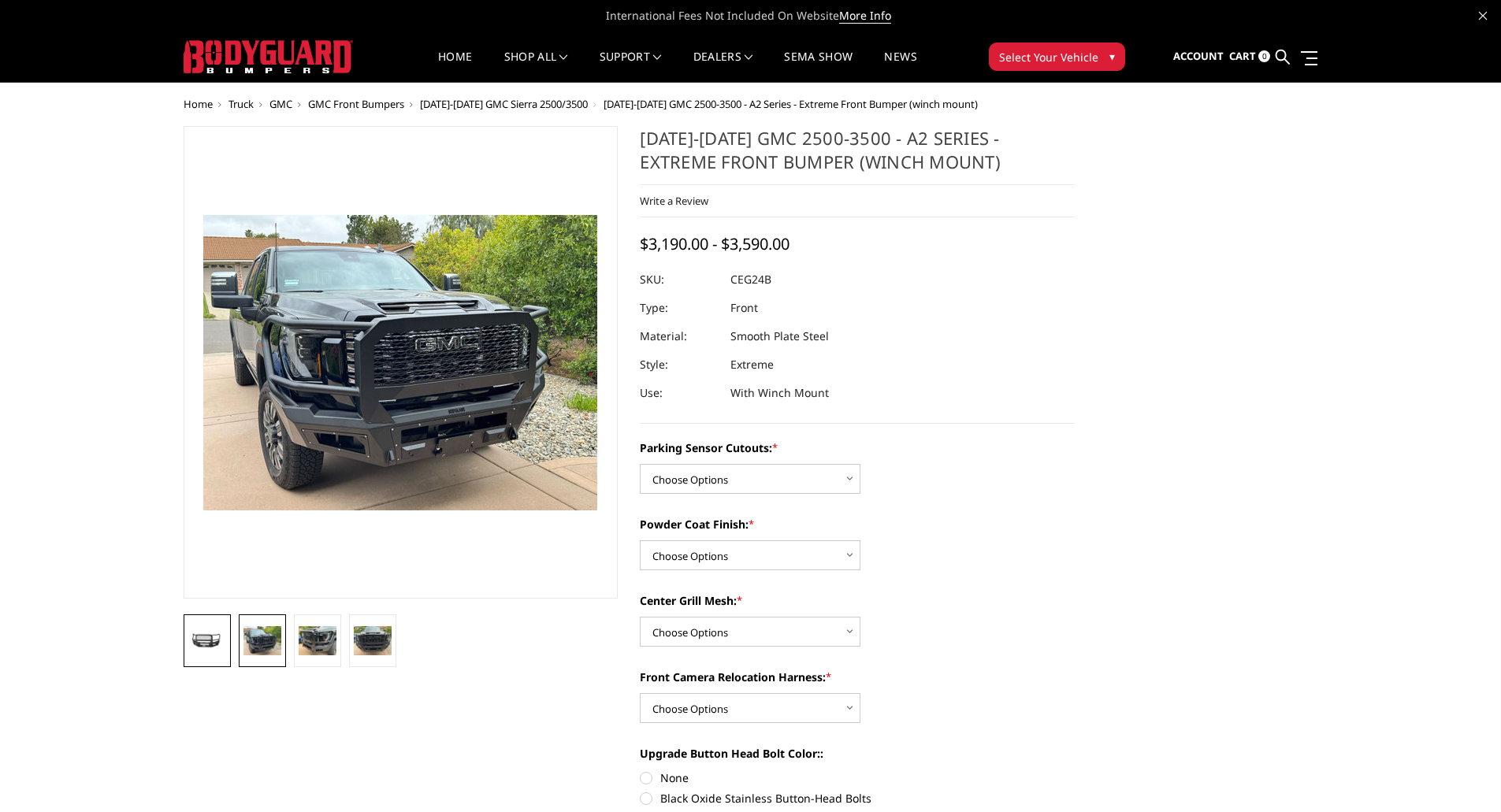
click at [194, 625] on link at bounding box center [206, 641] width 47 height 53
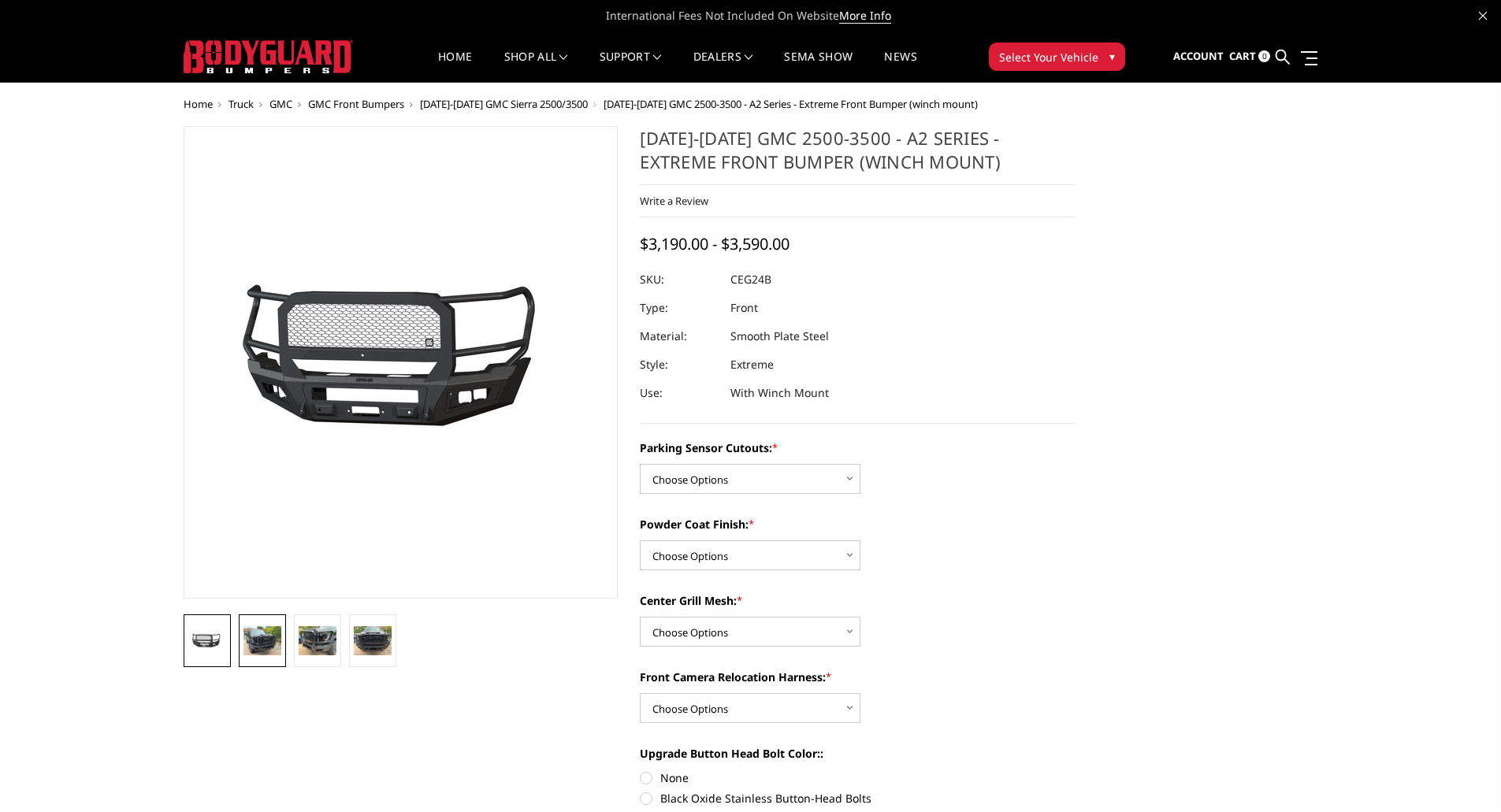
click at [247, 625] on link at bounding box center [261, 641] width 47 height 53
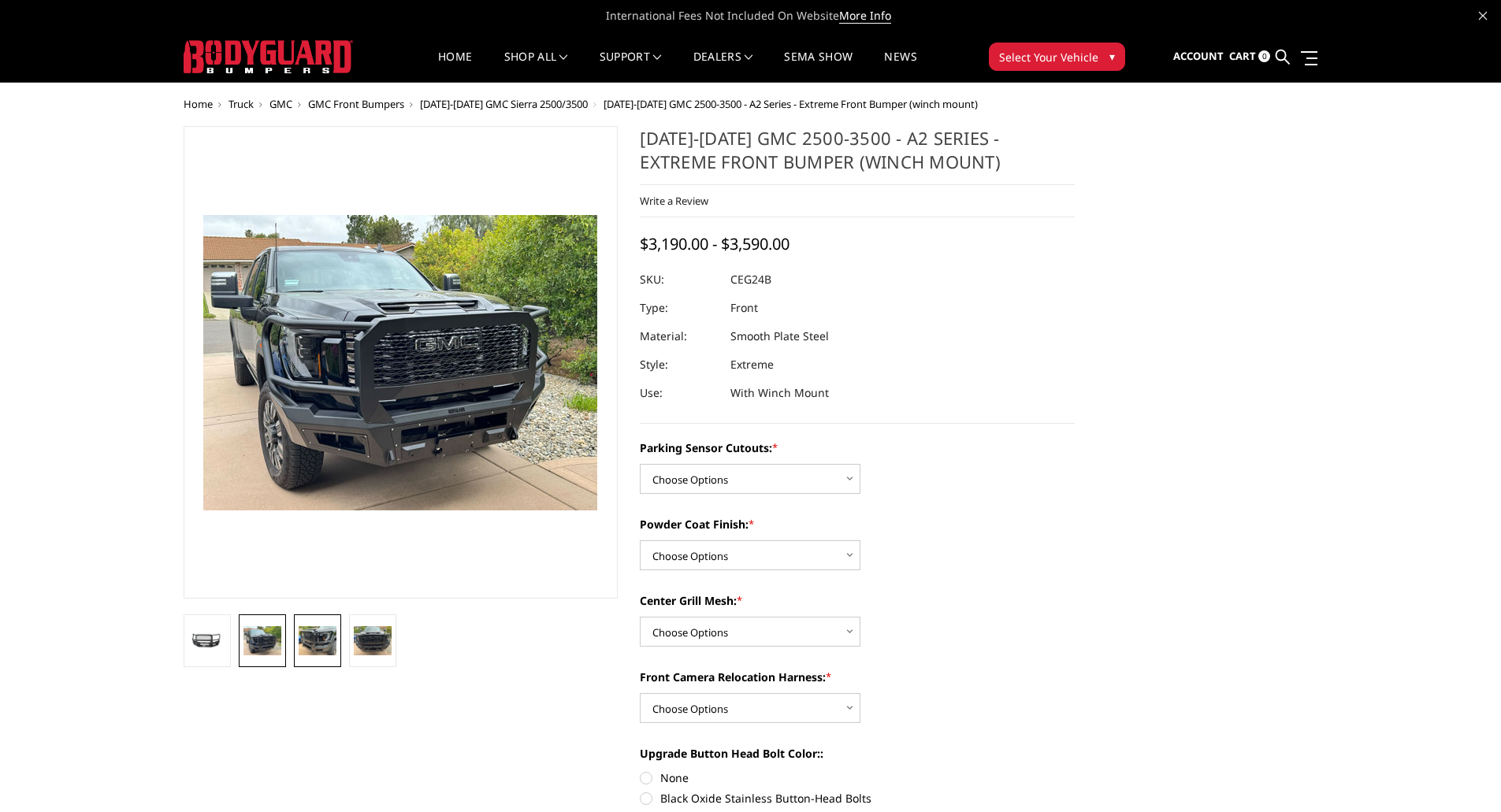
click at [312, 636] on img at bounding box center [317, 641] width 37 height 29
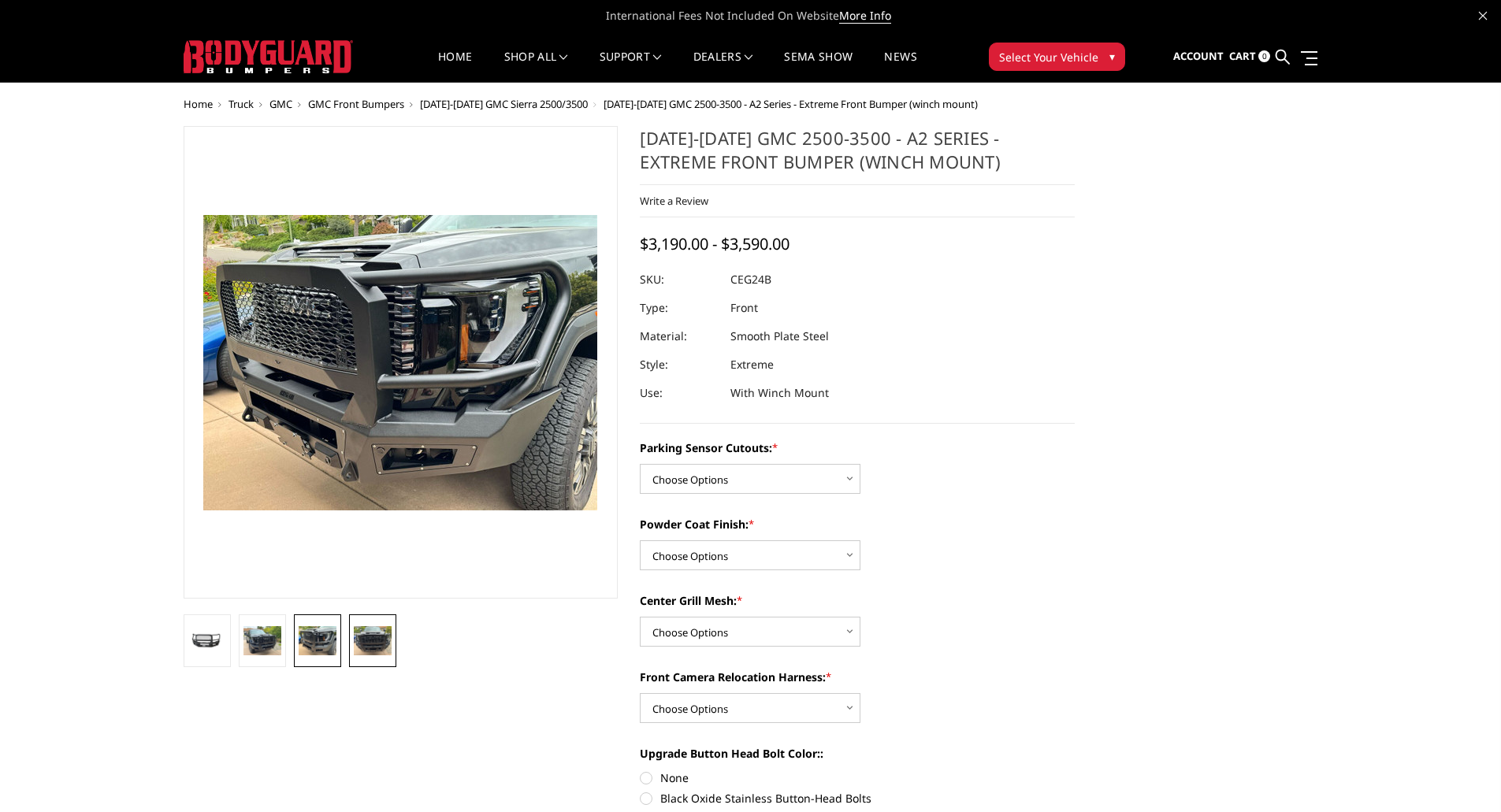
click at [364, 632] on img at bounding box center [372, 641] width 37 height 29
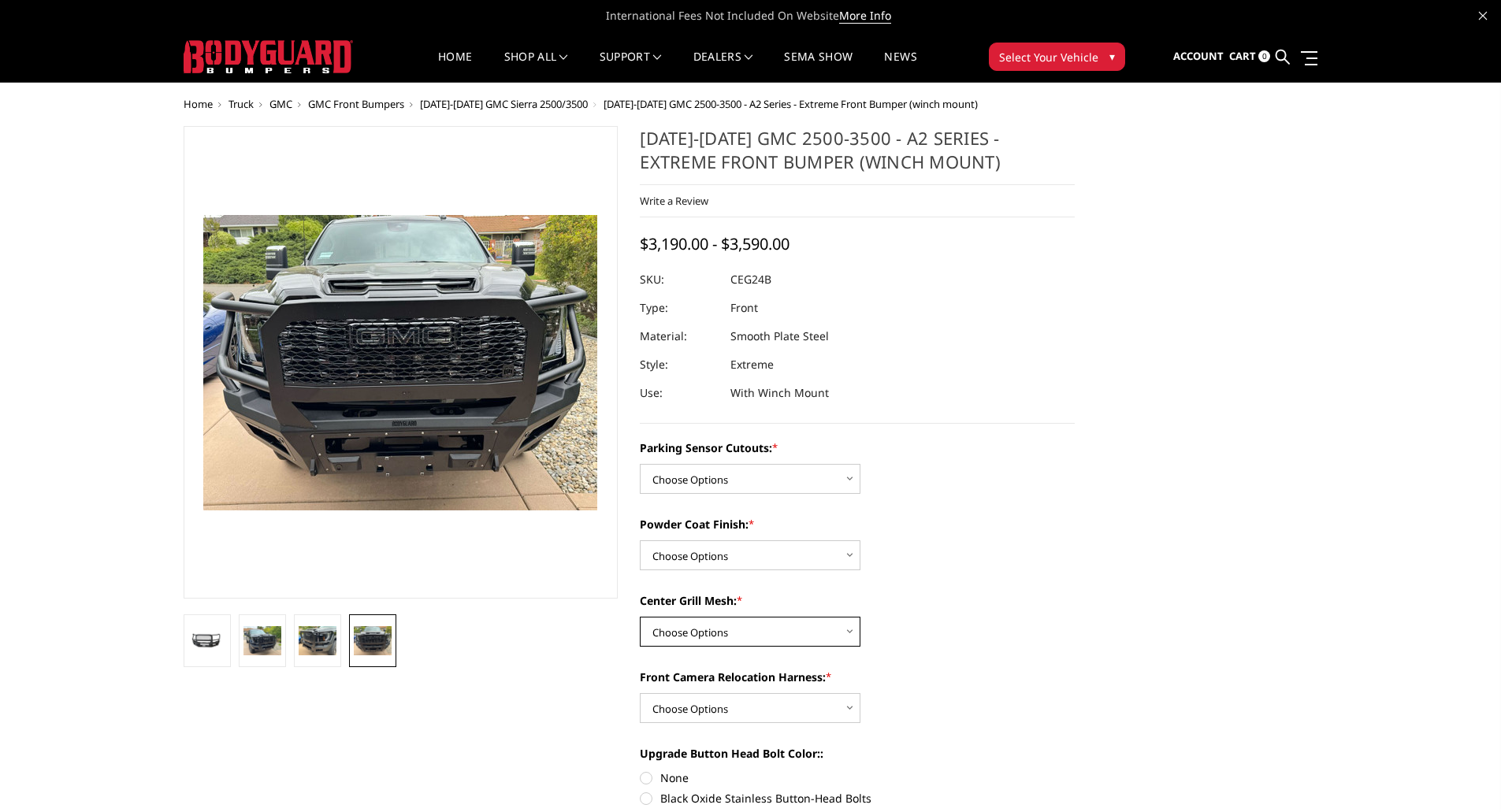
click at [734, 634] on select "Choose Options WITH Center Grill Mesh WITHOUT Center Grill Mesh" at bounding box center [749, 632] width 221 height 30
click at [559, 651] on ul at bounding box center [400, 641] width 442 height 53
drag, startPoint x: 369, startPoint y: 641, endPoint x: 330, endPoint y: 636, distance: 39.3
click at [368, 641] on img at bounding box center [372, 641] width 37 height 29
click at [321, 636] on img at bounding box center [317, 641] width 37 height 29
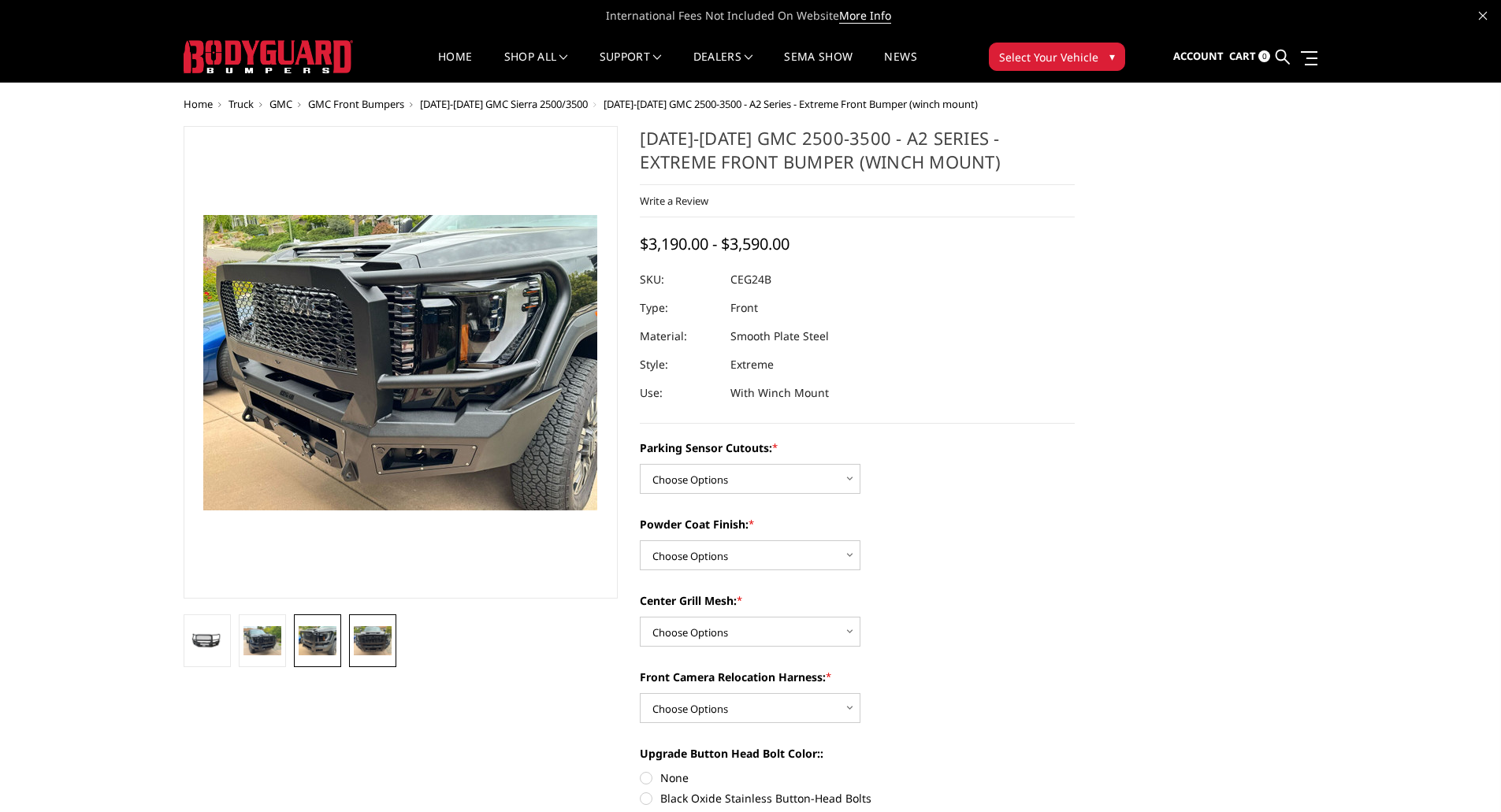
click at [375, 631] on img at bounding box center [372, 641] width 37 height 29
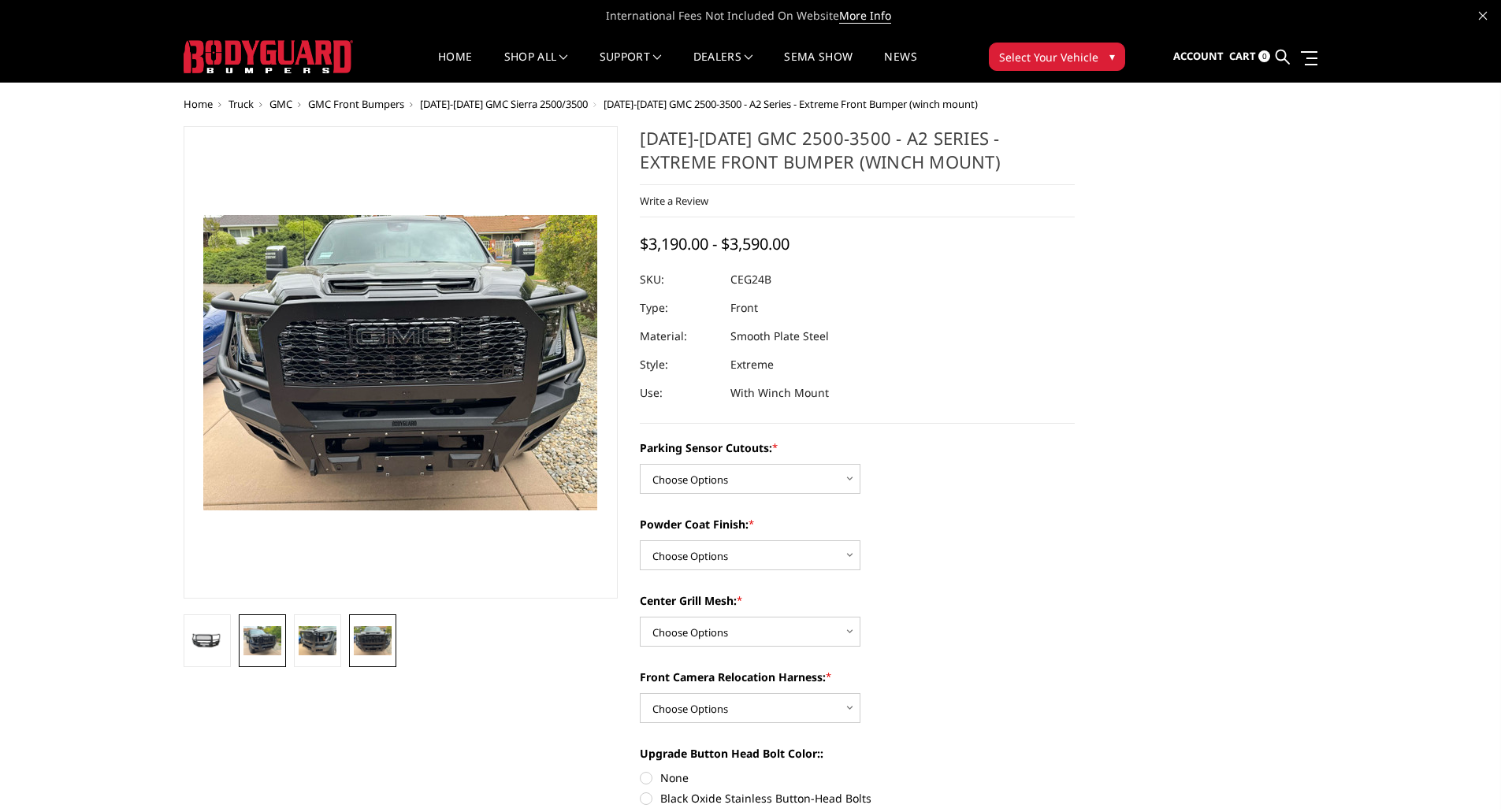
click at [243, 637] on img at bounding box center [261, 641] width 37 height 29
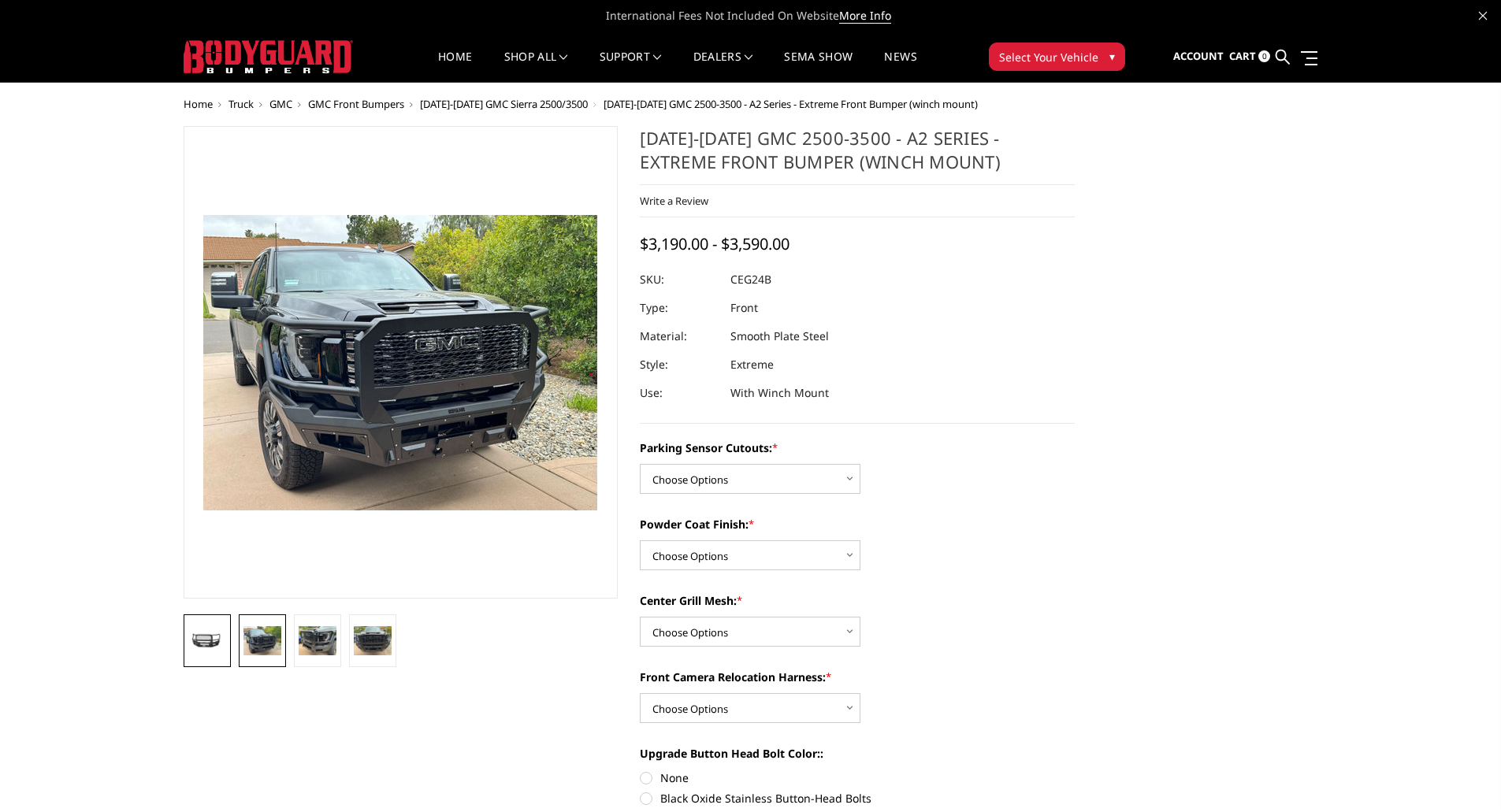
click at [202, 641] on img at bounding box center [206, 641] width 37 height 18
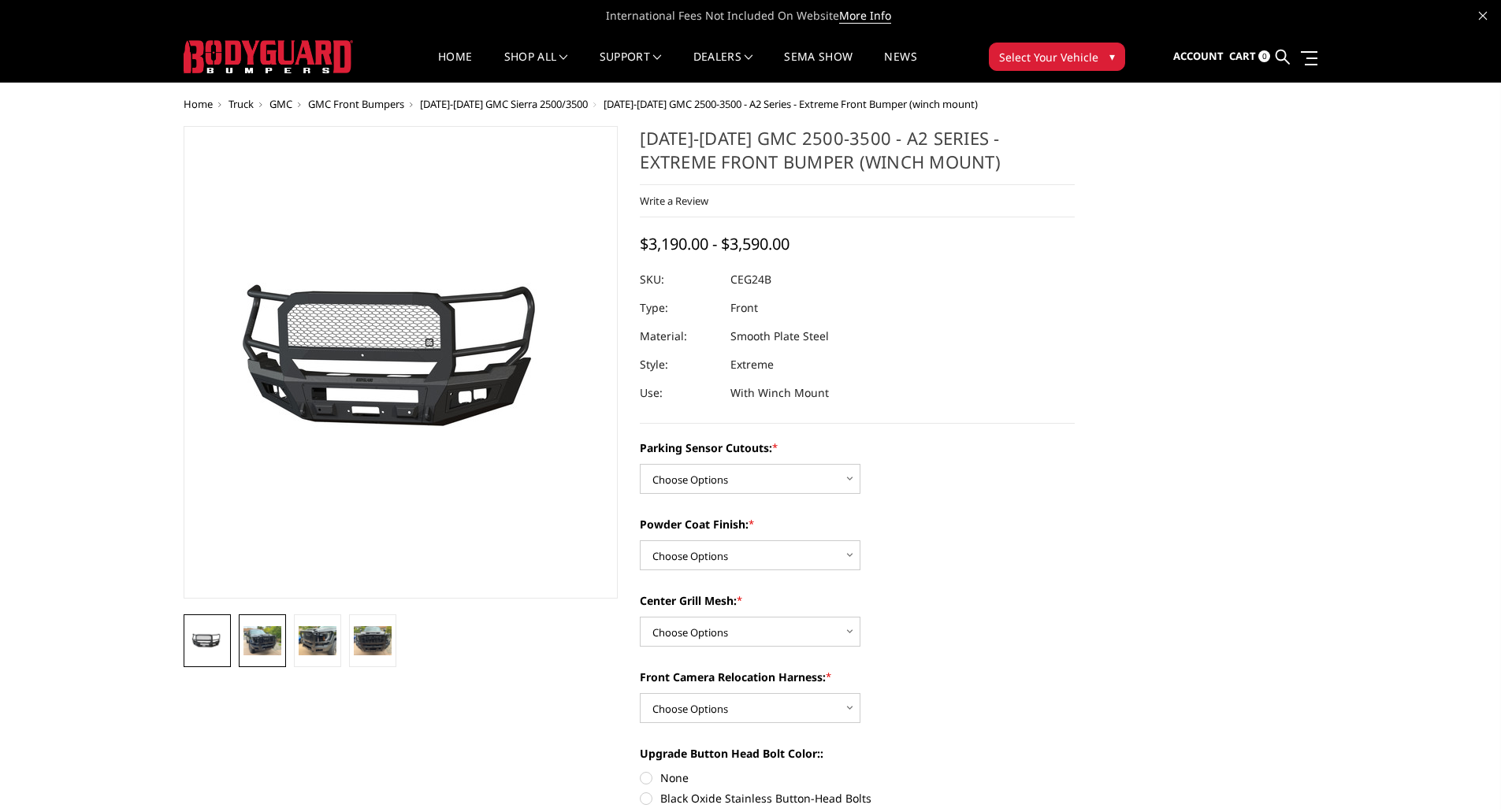
click at [268, 644] on img at bounding box center [261, 641] width 37 height 29
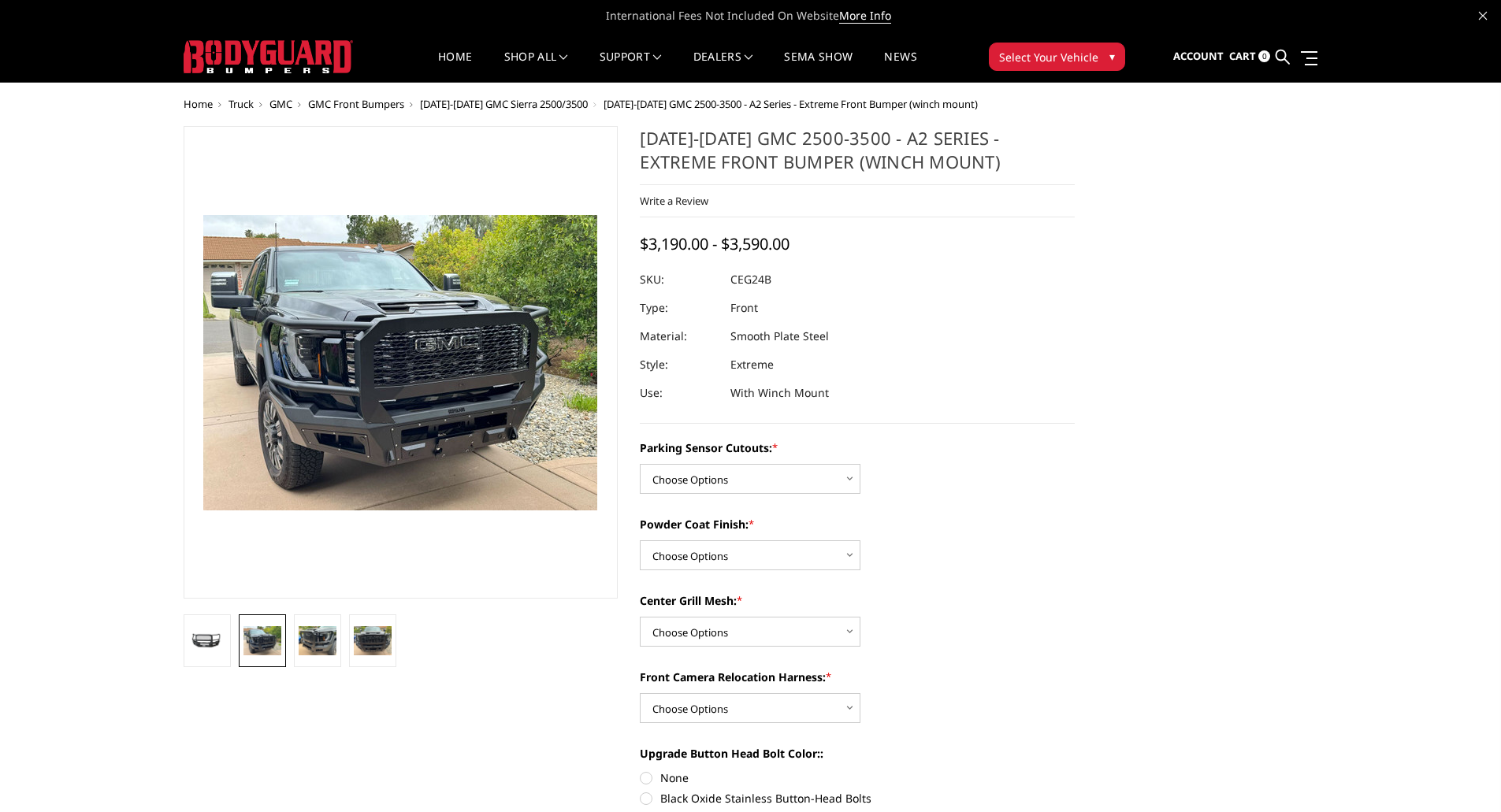
scroll to position [79, 0]
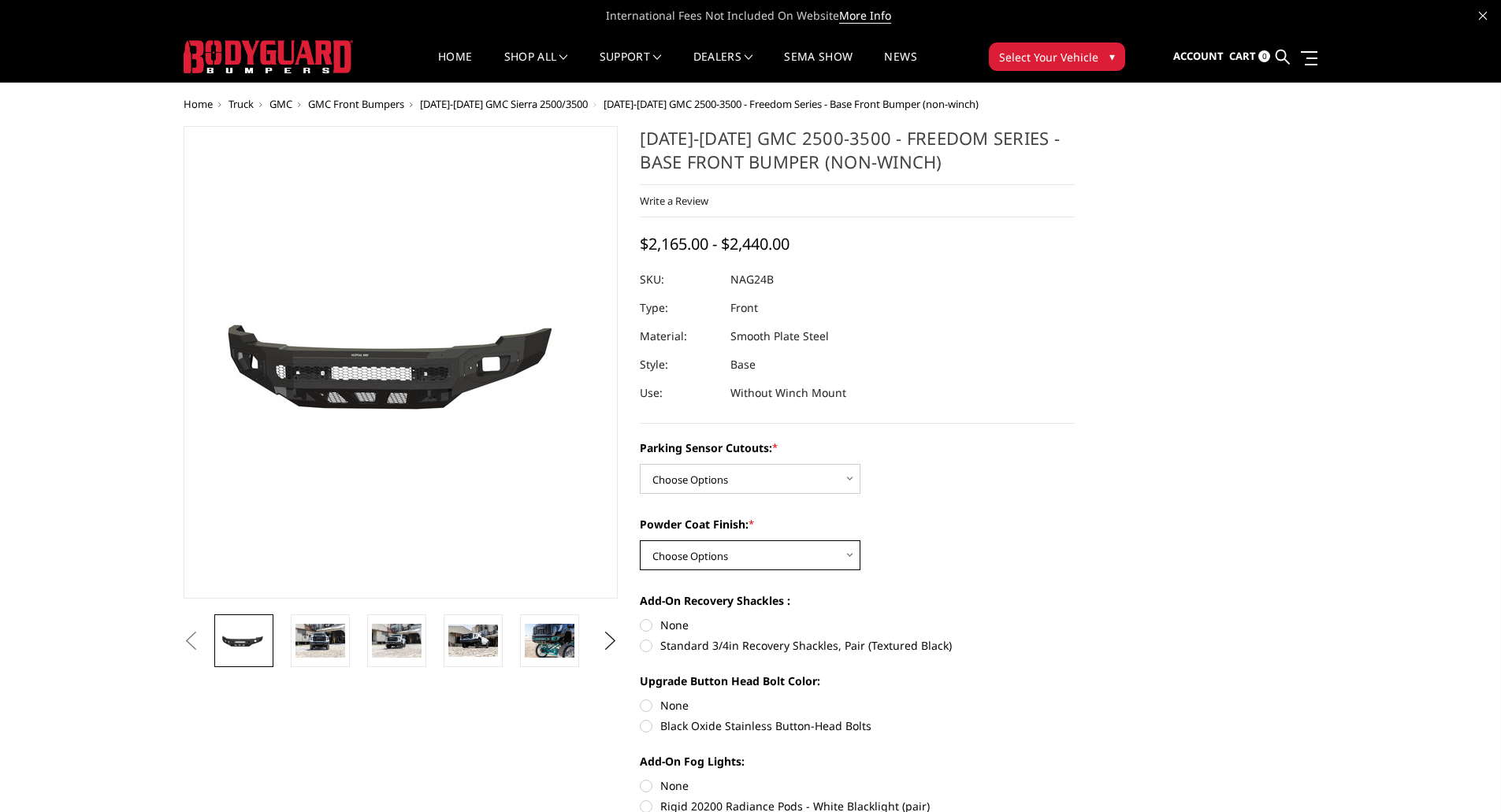
click at [719, 560] on select "Choose Options Bare Metal Texture Black Powder Coat" at bounding box center [749, 555] width 221 height 30
click at [718, 559] on select "Choose Options Bare Metal Texture Black Powder Coat" at bounding box center [749, 555] width 221 height 30
click at [324, 653] on img at bounding box center [320, 641] width 49 height 33
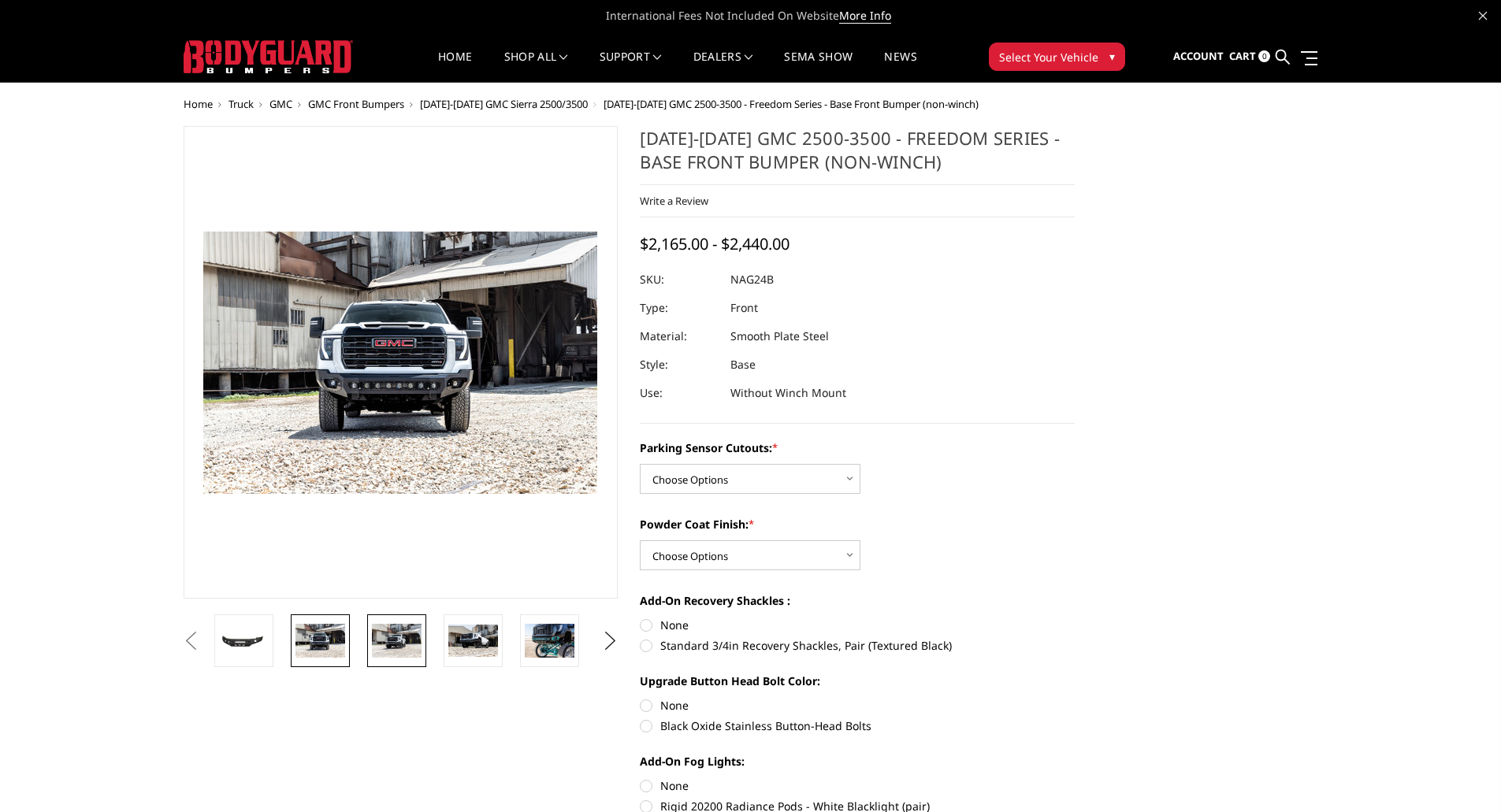
click at [388, 635] on img at bounding box center [396, 641] width 49 height 33
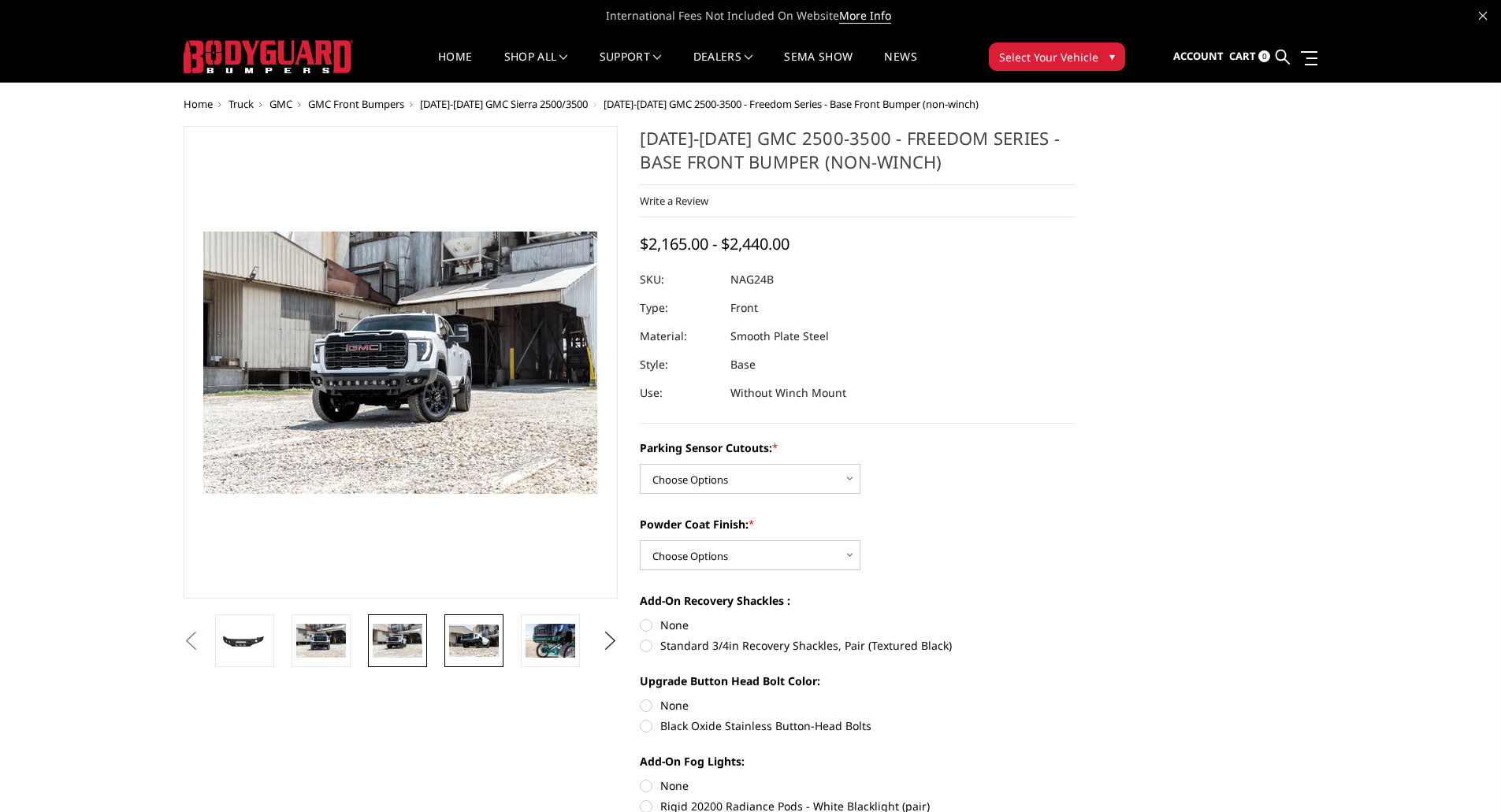
click at [472, 631] on img at bounding box center [473, 641] width 49 height 33
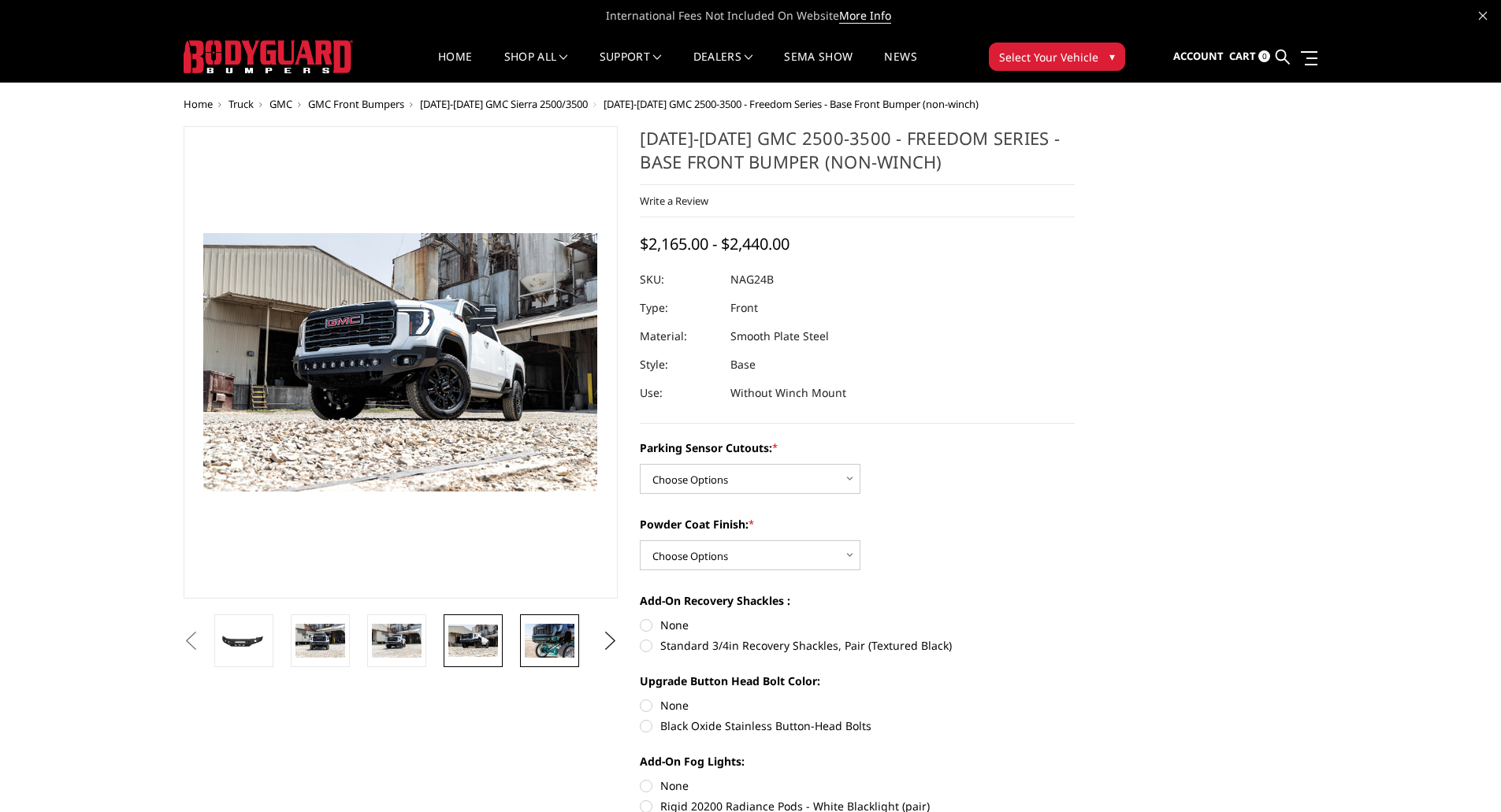
click at [560, 646] on img at bounding box center [549, 641] width 49 height 33
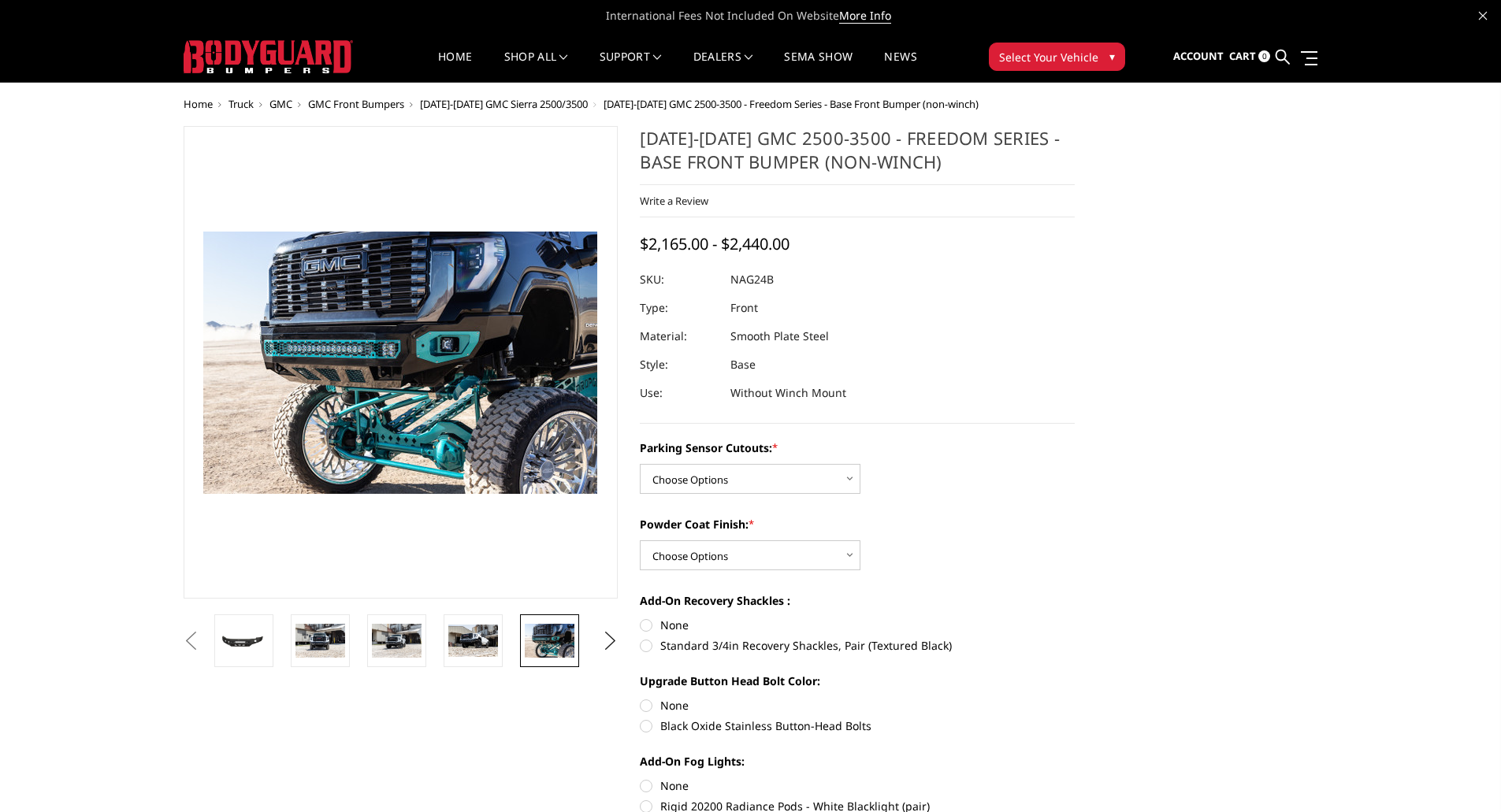
click at [589, 643] on li at bounding box center [555, 641] width 77 height 53
click at [723, 566] on select "Choose Options Bare Metal Texture Black Powder Coat" at bounding box center [749, 555] width 221 height 30
click at [723, 564] on select "Choose Options Bare Metal Texture Black Powder Coat" at bounding box center [749, 555] width 221 height 30
click at [657, 55] on span at bounding box center [657, 57] width 8 height 8
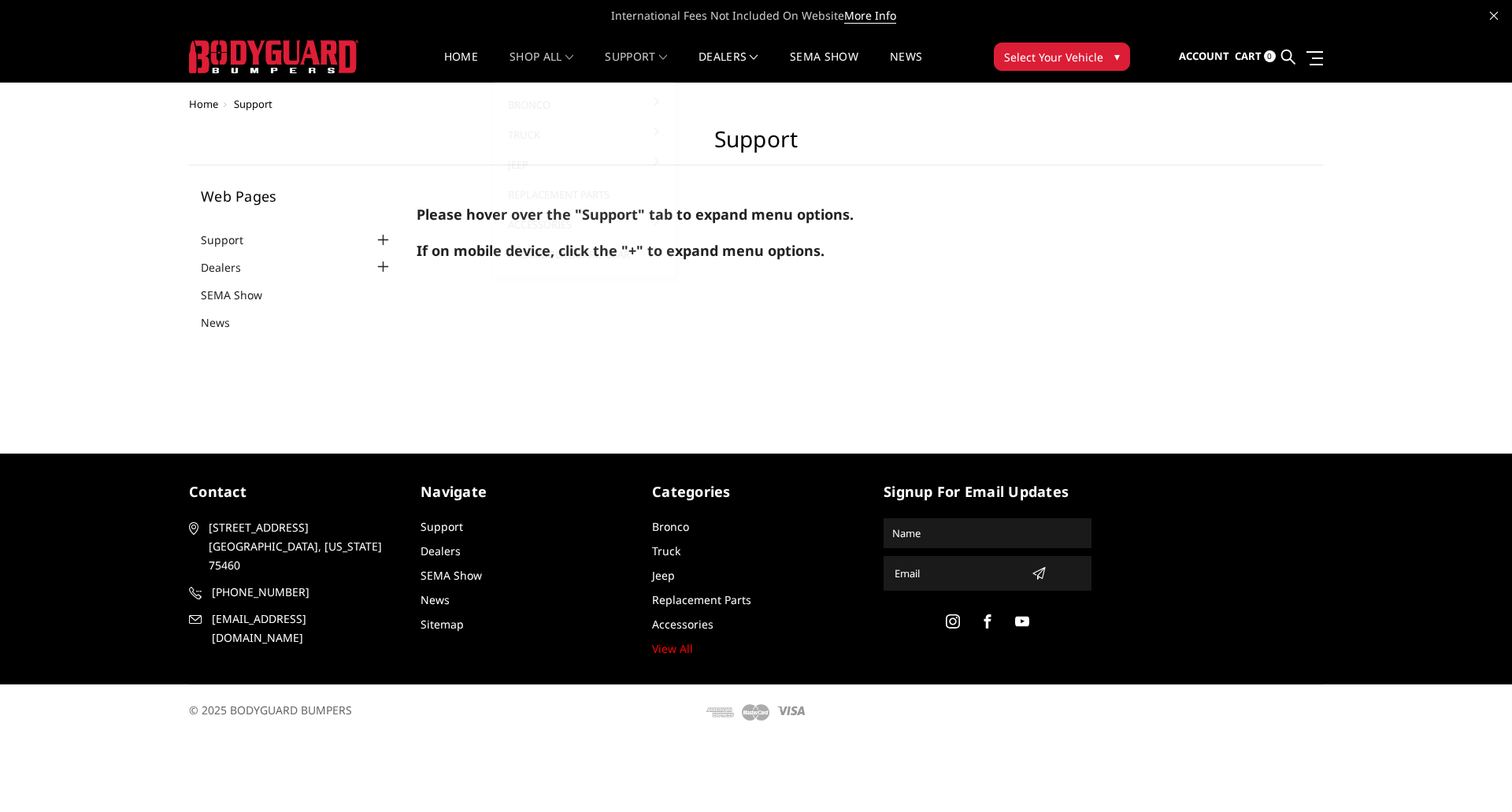
click at [571, 63] on link "shop all" at bounding box center [541, 66] width 64 height 31
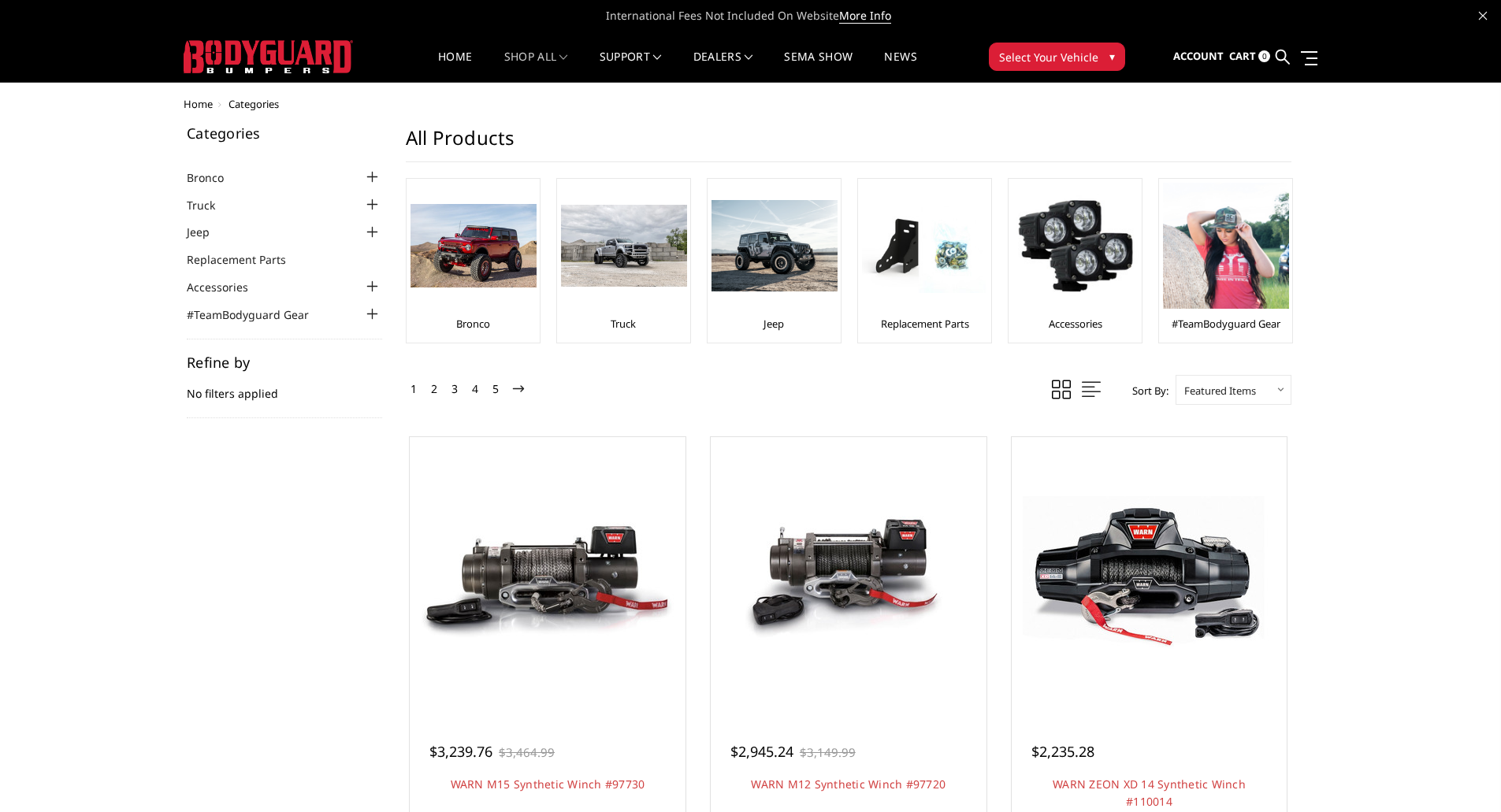
click at [369, 206] on div at bounding box center [373, 205] width 19 height 19
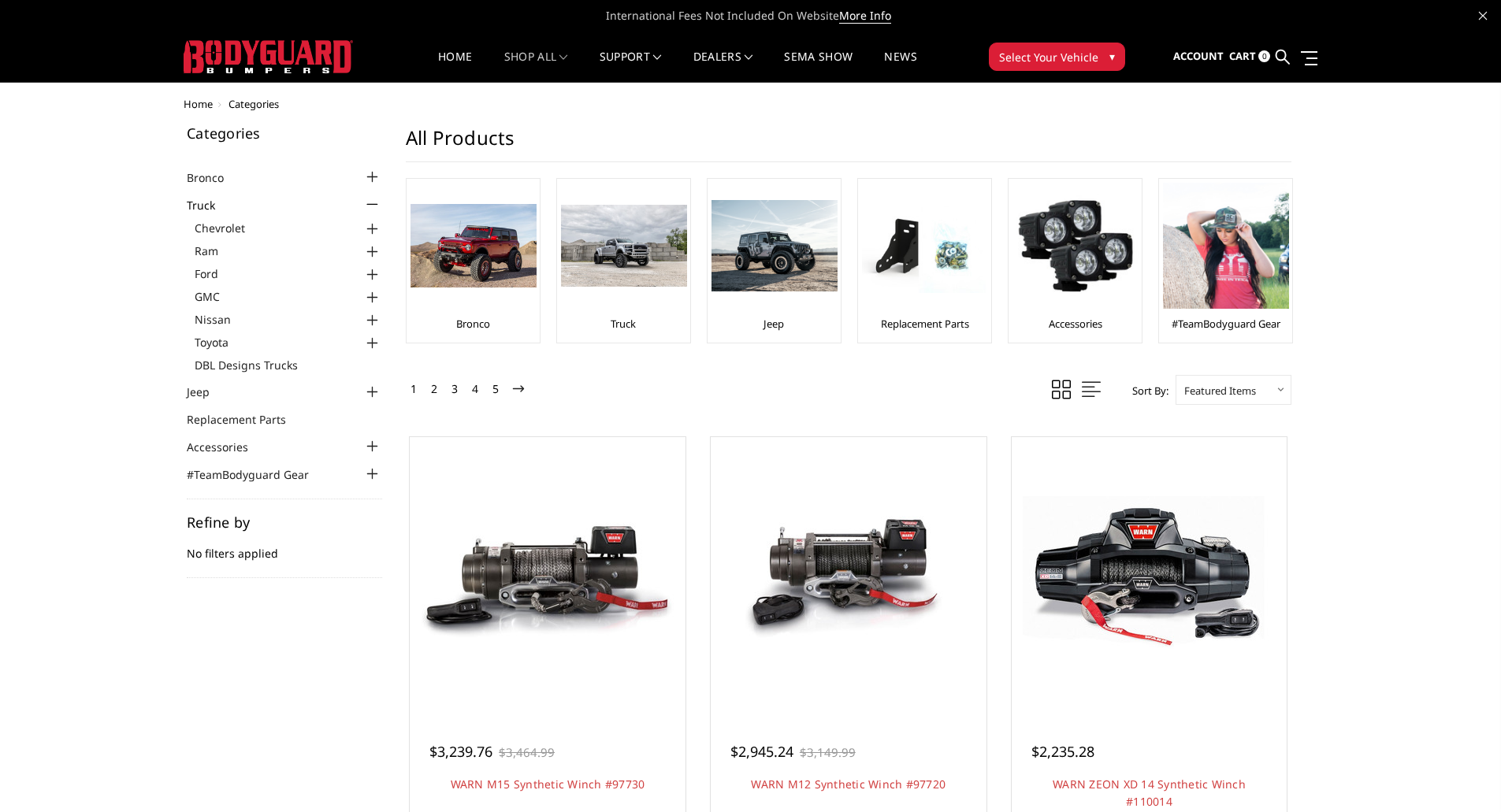
click at [379, 294] on div at bounding box center [373, 298] width 19 height 19
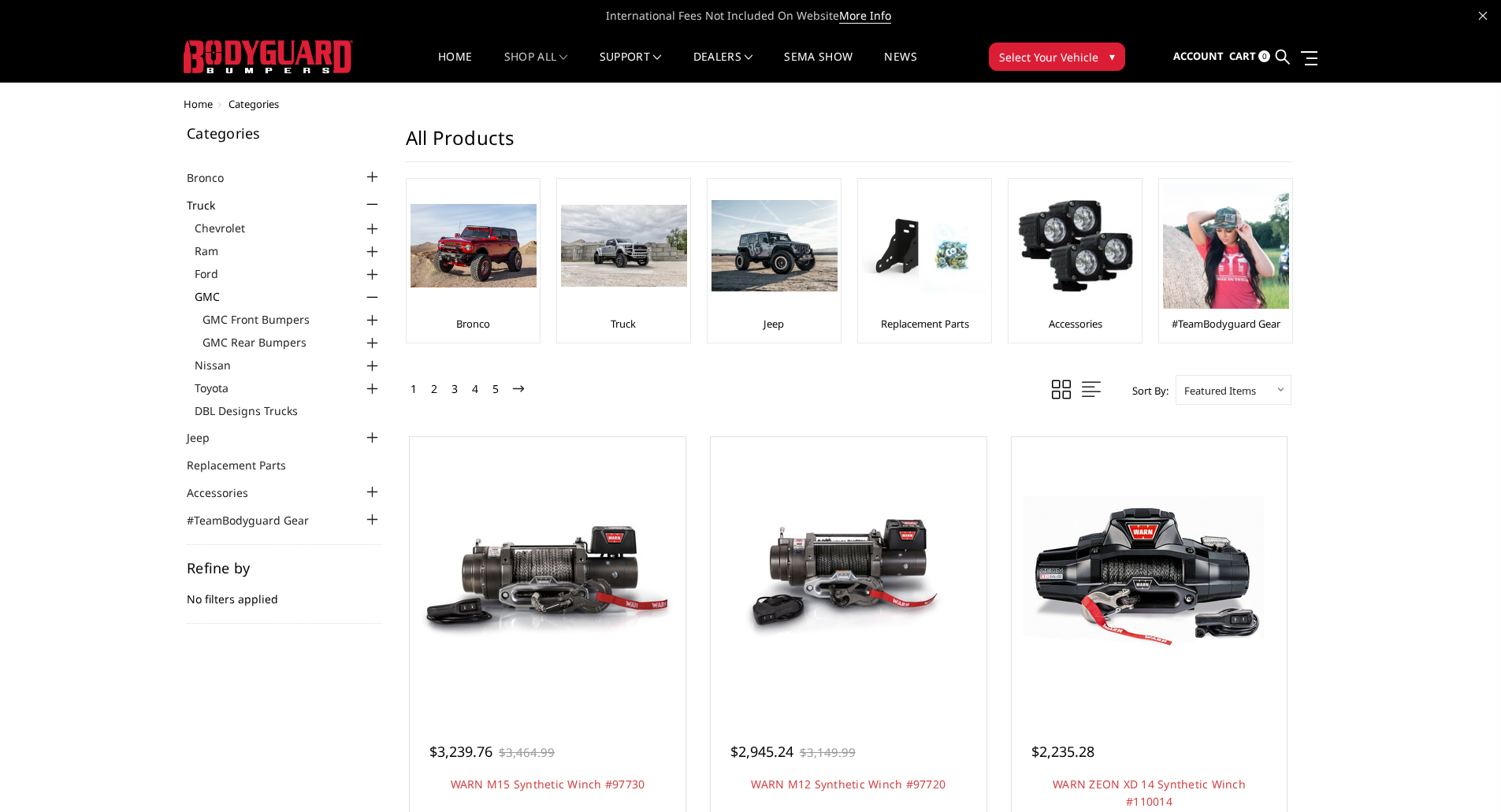
click at [373, 321] on div at bounding box center [373, 320] width 19 height 19
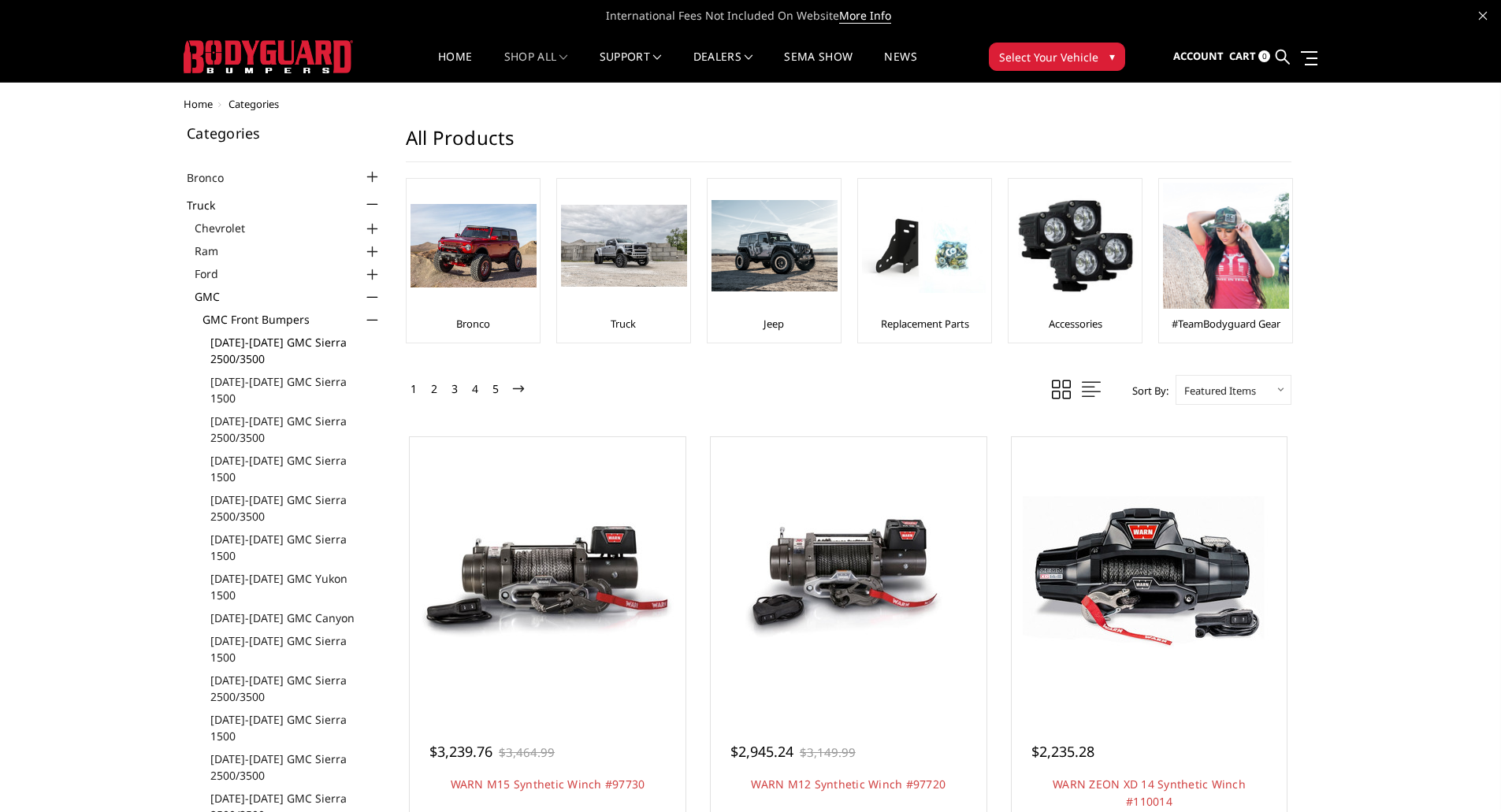
click at [276, 343] on link "[DATE]-[DATE] GMC Sierra 2500/3500" at bounding box center [296, 351] width 171 height 33
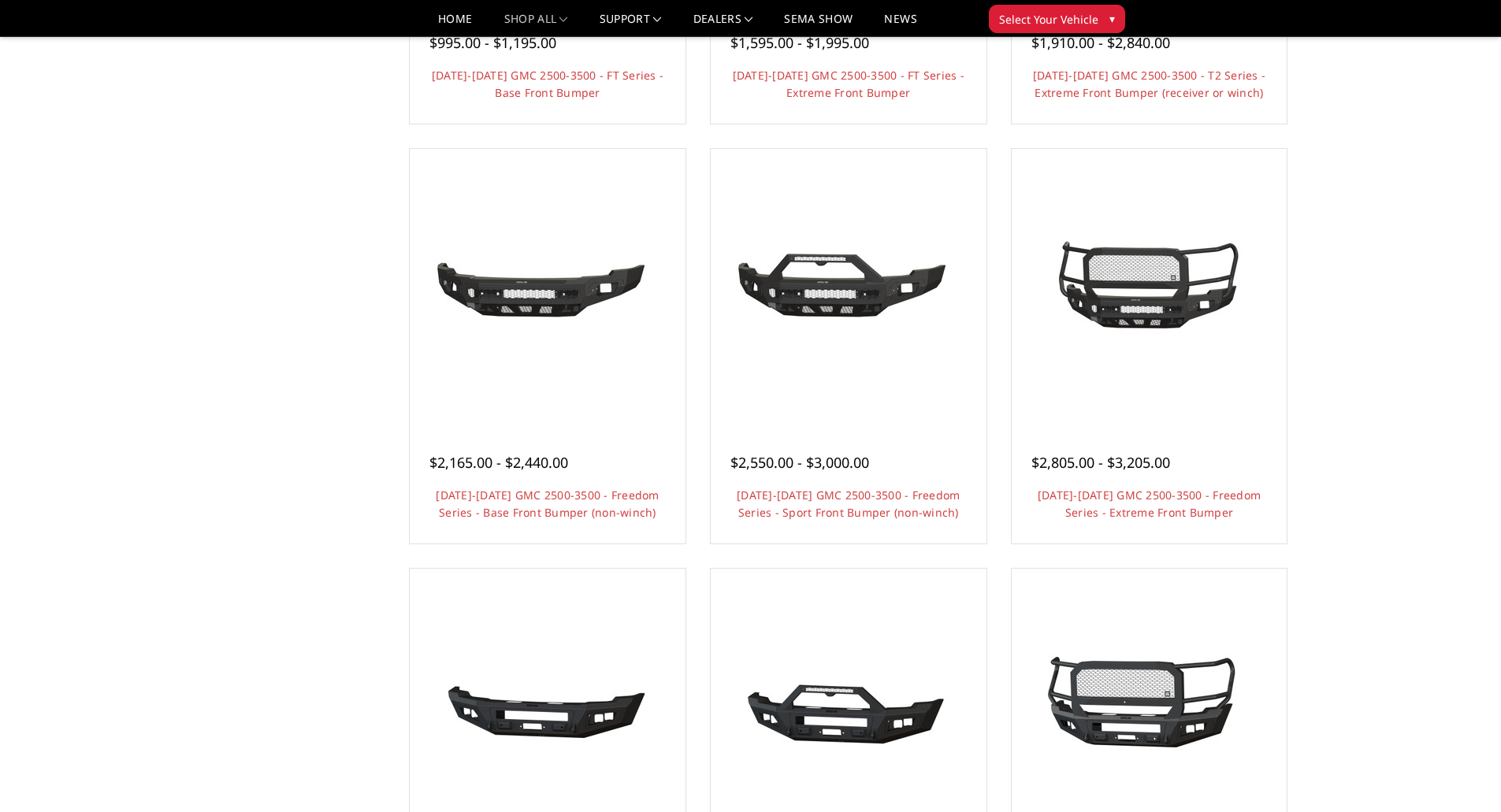
scroll to position [630, 0]
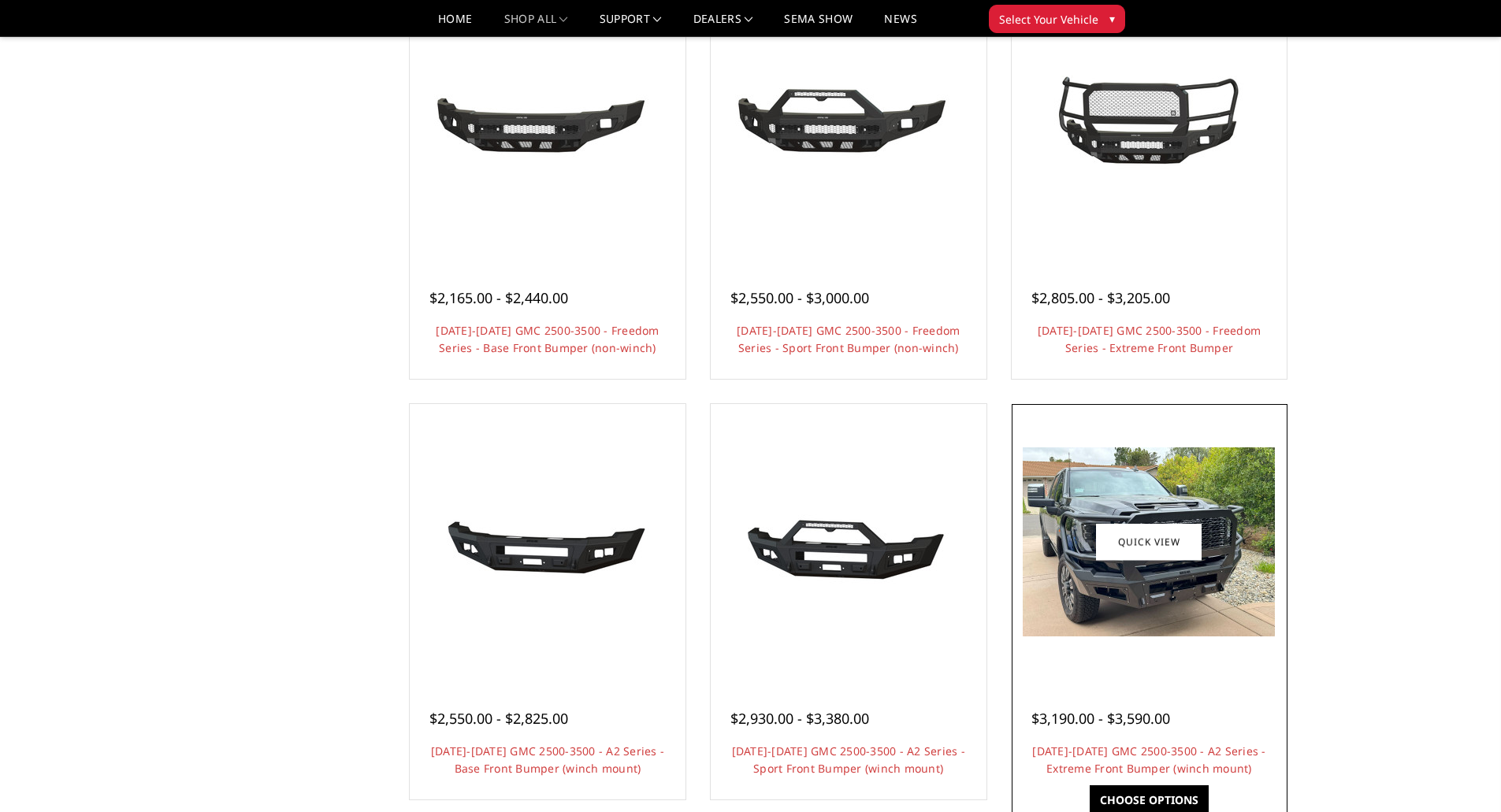
click at [1153, 595] on img at bounding box center [1149, 541] width 252 height 189
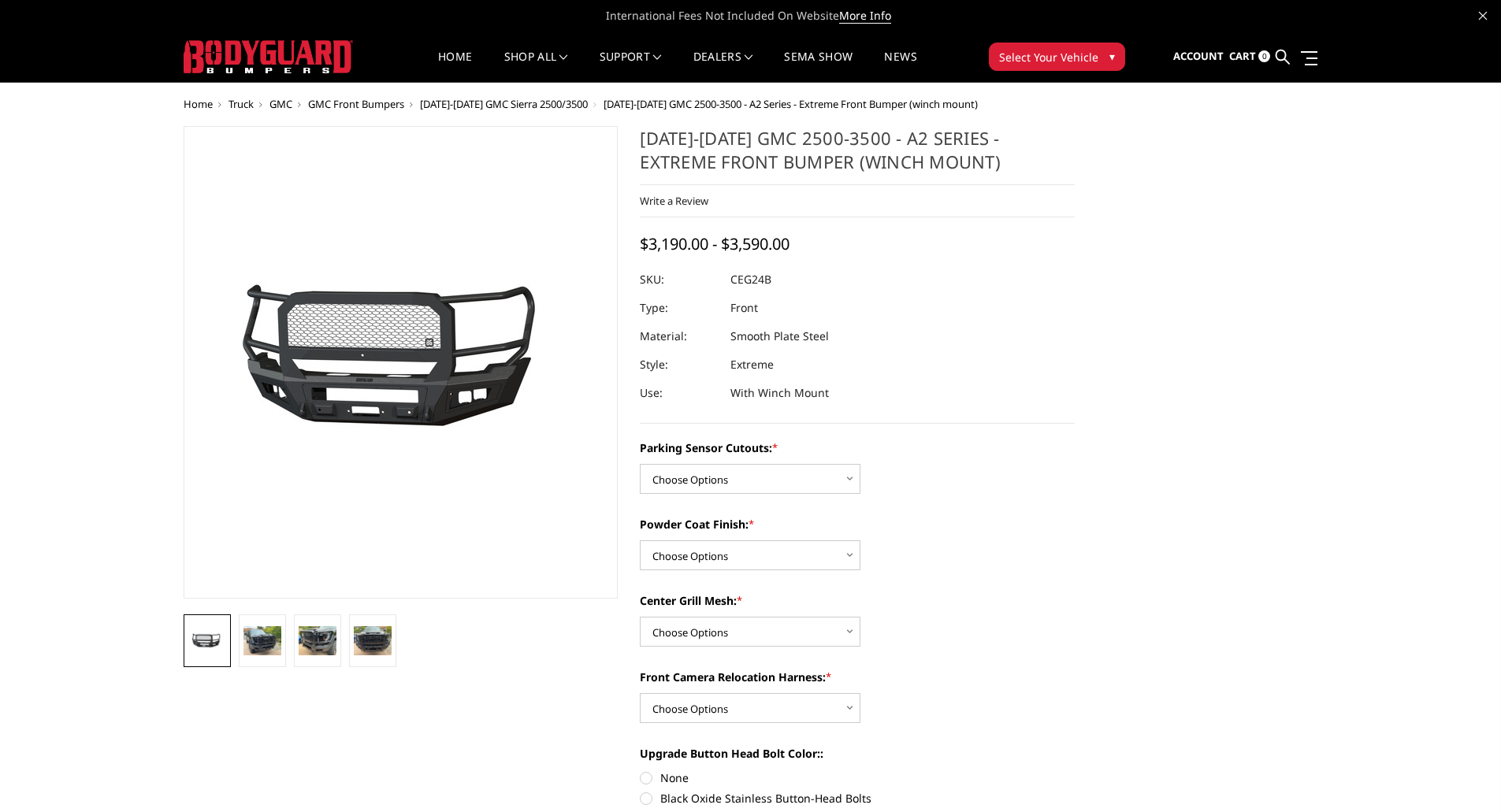
click at [978, 459] on div "Parking Sensor Cutouts: * Choose Options No - Without Parking Sensor Cutouts Ye…" at bounding box center [857, 466] width 435 height 54
click at [279, 642] on img at bounding box center [261, 641] width 37 height 29
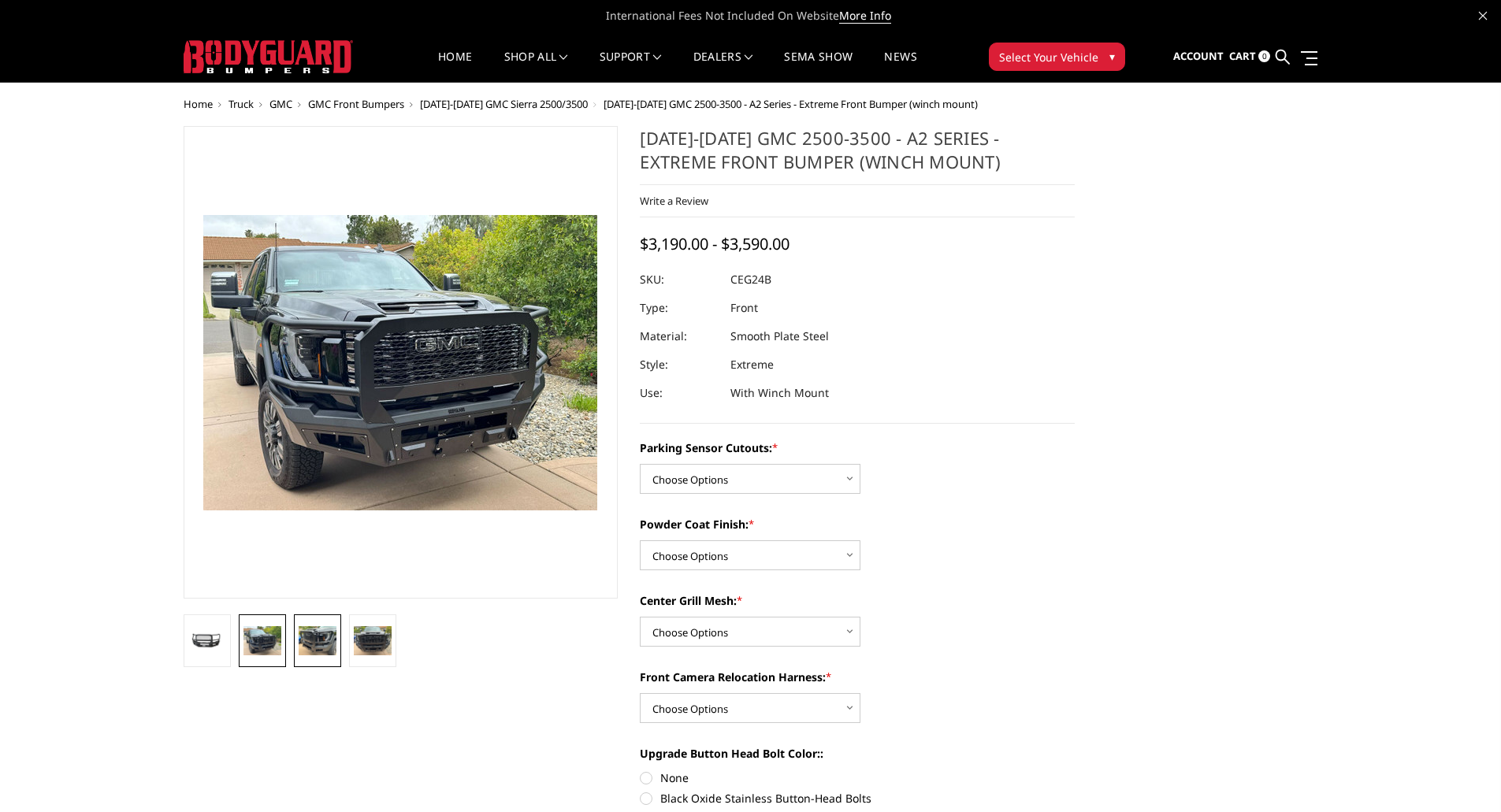
click at [316, 643] on img at bounding box center [317, 641] width 37 height 29
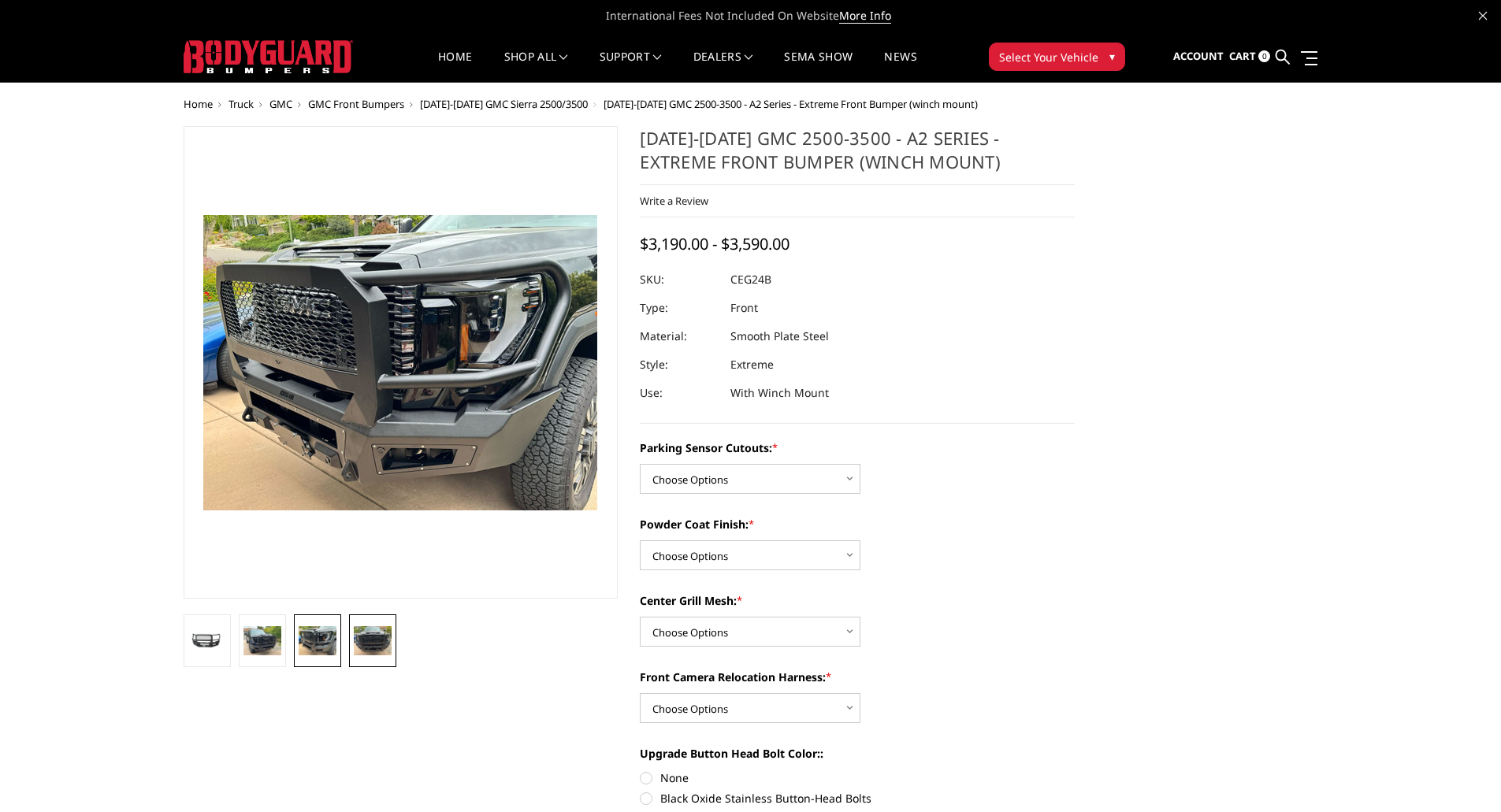
click at [353, 648] on link at bounding box center [372, 641] width 47 height 53
